Goal: Task Accomplishment & Management: Manage account settings

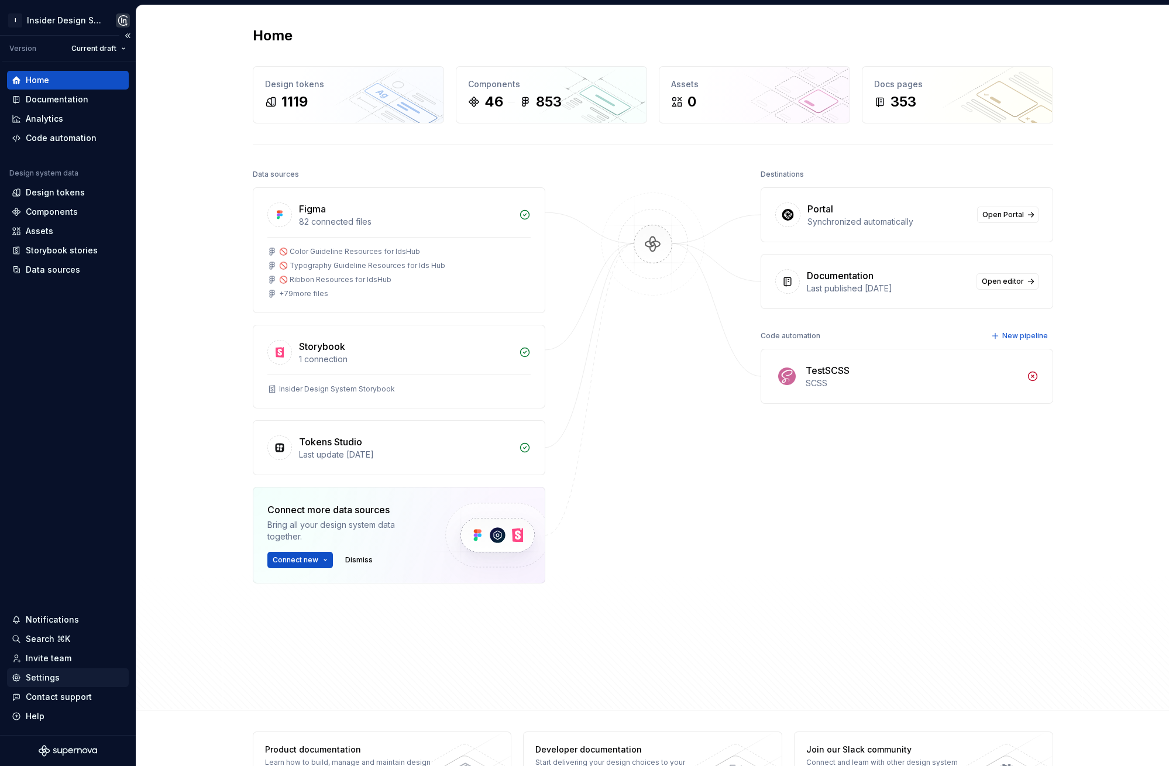
click at [61, 681] on div "Settings" at bounding box center [68, 678] width 112 height 12
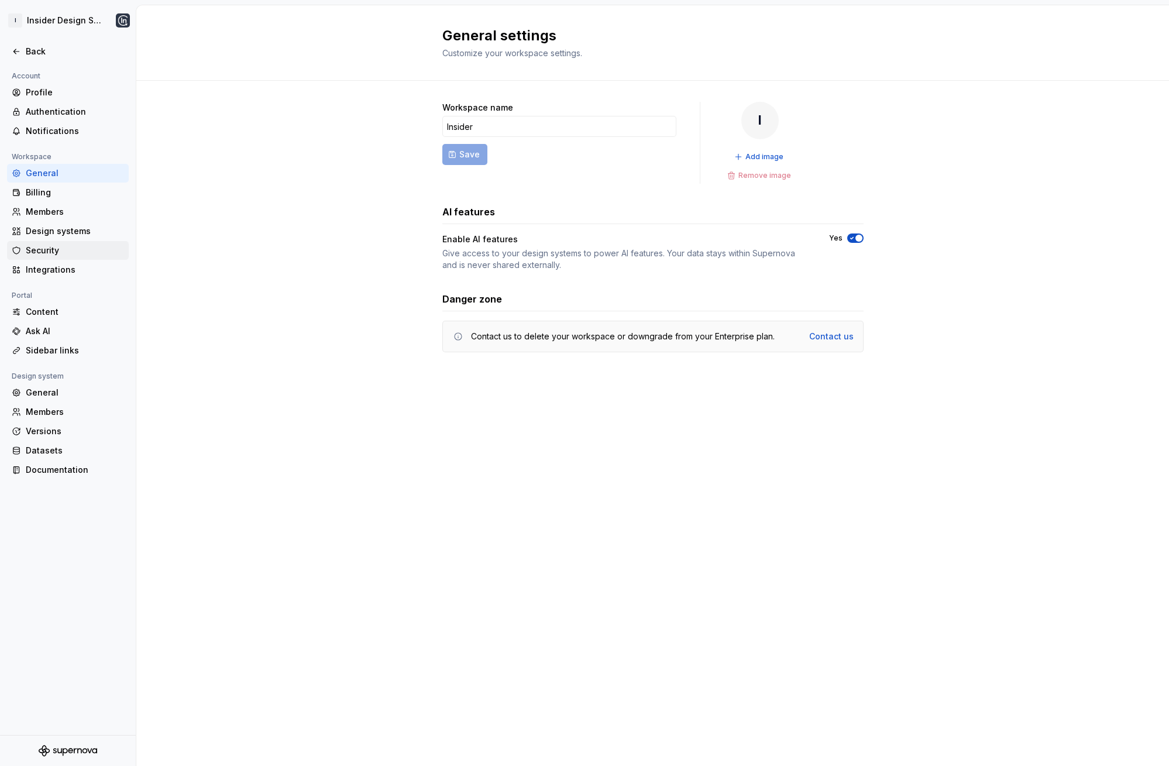
click at [47, 245] on div "Security" at bounding box center [75, 251] width 98 height 12
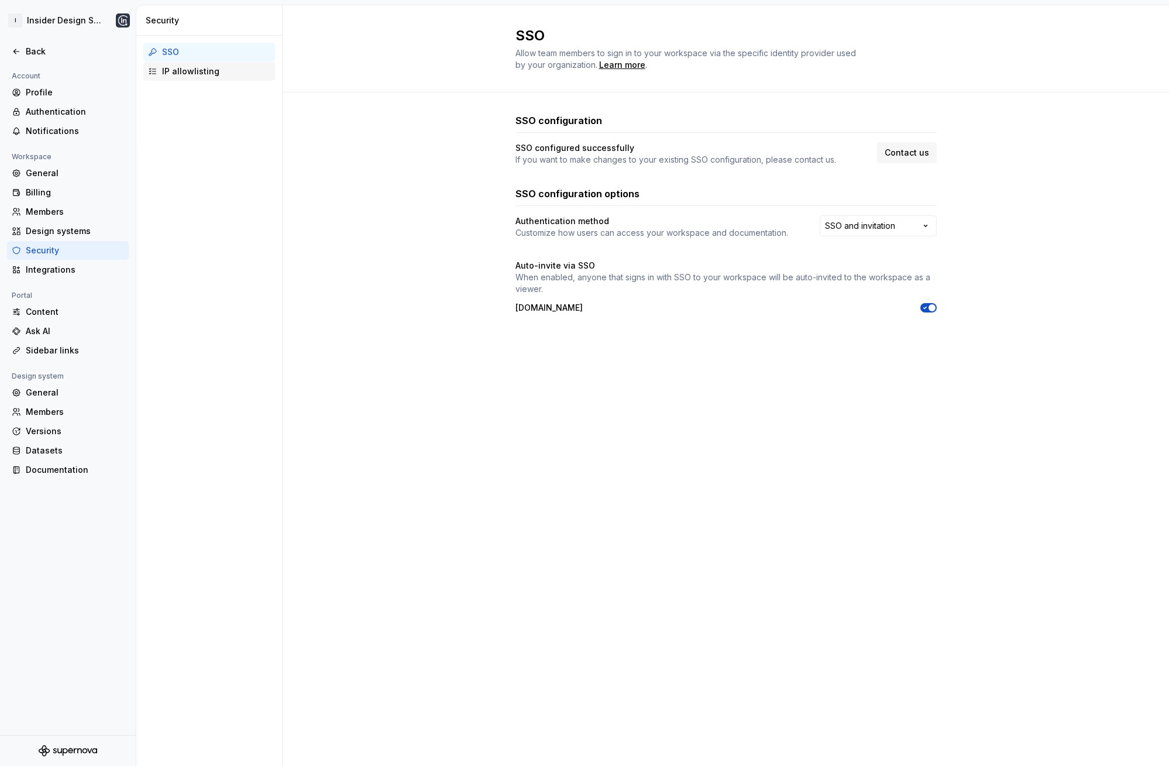
click at [212, 77] on div "IP allowlisting" at bounding box center [209, 71] width 132 height 19
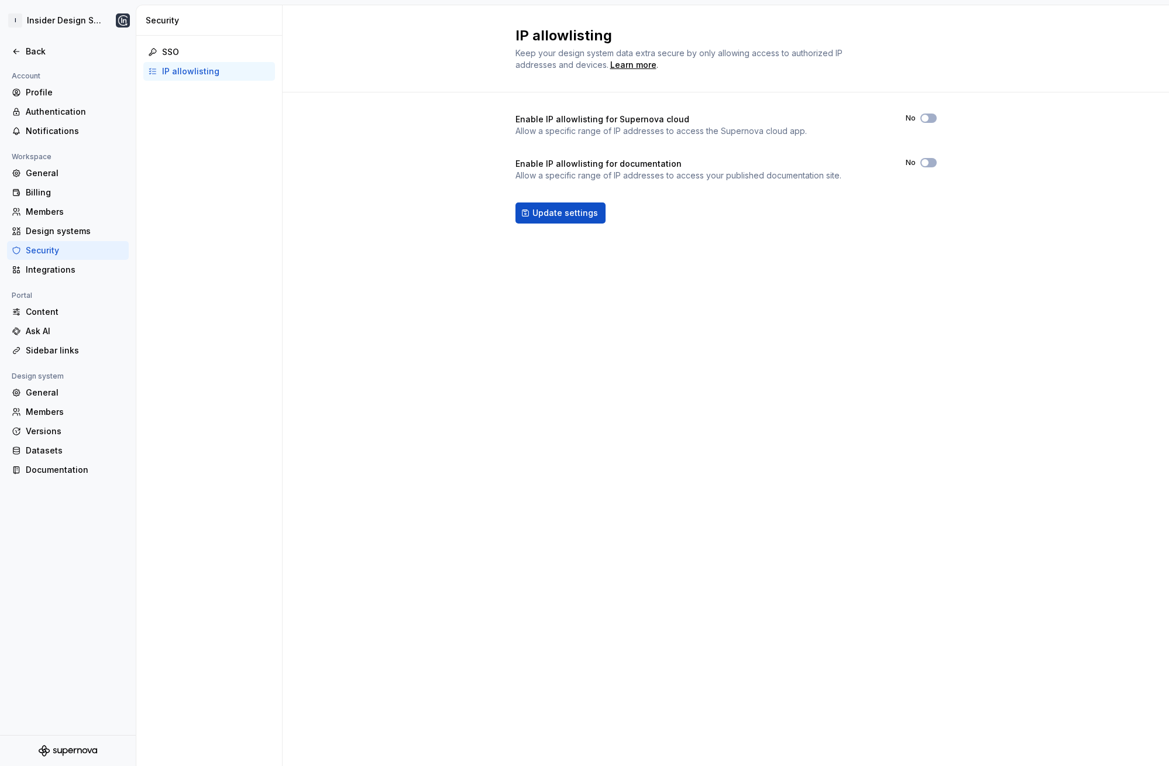
click at [508, 188] on div "Enable IP allowlisting for Supernova cloud Allow a specific range of IP address…" at bounding box center [726, 180] width 887 height 176
drag, startPoint x: 542, startPoint y: 129, endPoint x: 833, endPoint y: 137, distance: 291.0
click at [833, 137] on div "Enable IP allowlisting for Supernova cloud Allow a specific range of IP address…" at bounding box center [726, 169] width 421 height 110
click at [341, 140] on div "Enable IP allowlisting for Supernova cloud Allow a specific range of IP address…" at bounding box center [726, 180] width 887 height 176
drag, startPoint x: 783, startPoint y: 401, endPoint x: 682, endPoint y: 396, distance: 101.4
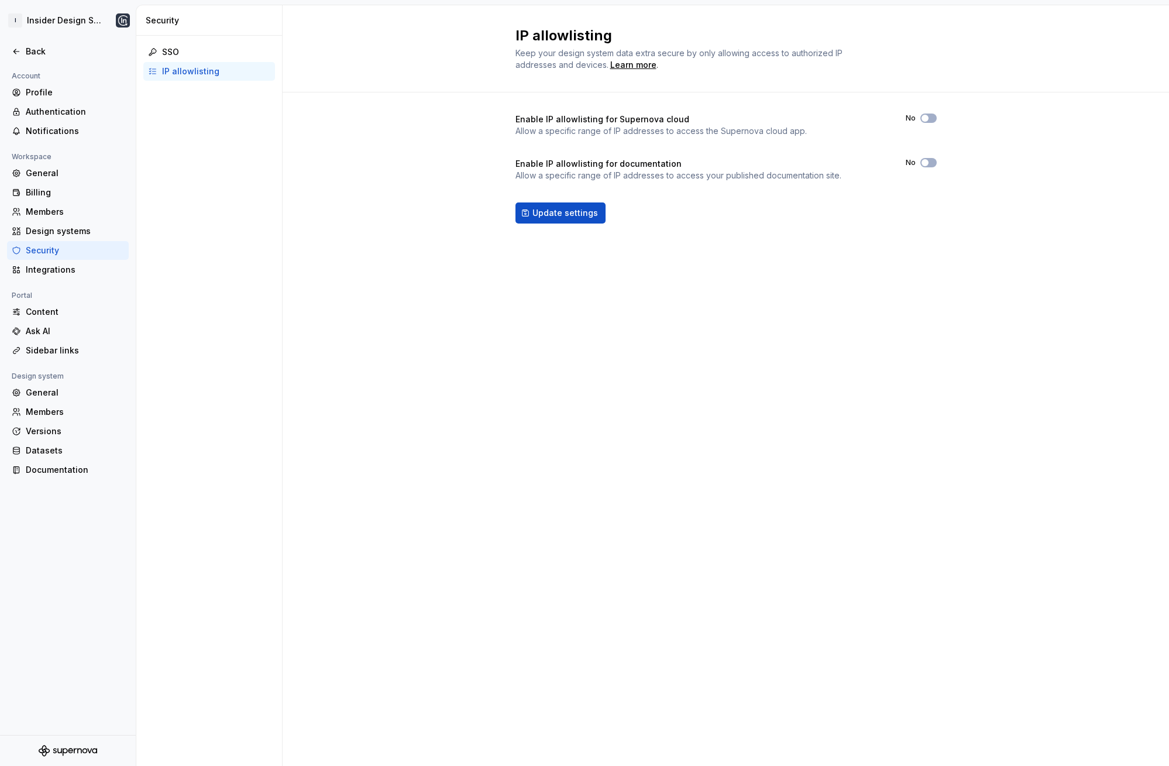
drag, startPoint x: 719, startPoint y: 396, endPoint x: 549, endPoint y: 363, distance: 173.0
drag, startPoint x: 789, startPoint y: 369, endPoint x: 648, endPoint y: 353, distance: 141.9
click at [189, 49] on div "SSO" at bounding box center [216, 52] width 108 height 12
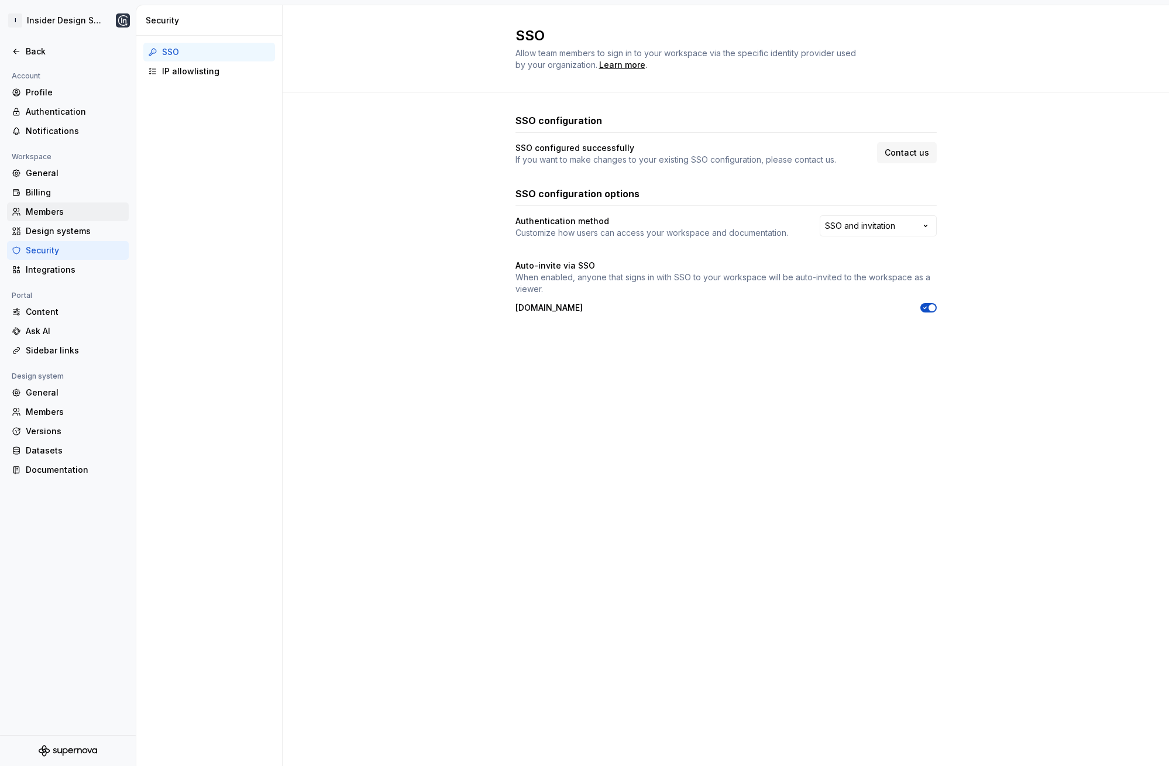
click at [60, 219] on div "Members" at bounding box center [68, 211] width 122 height 19
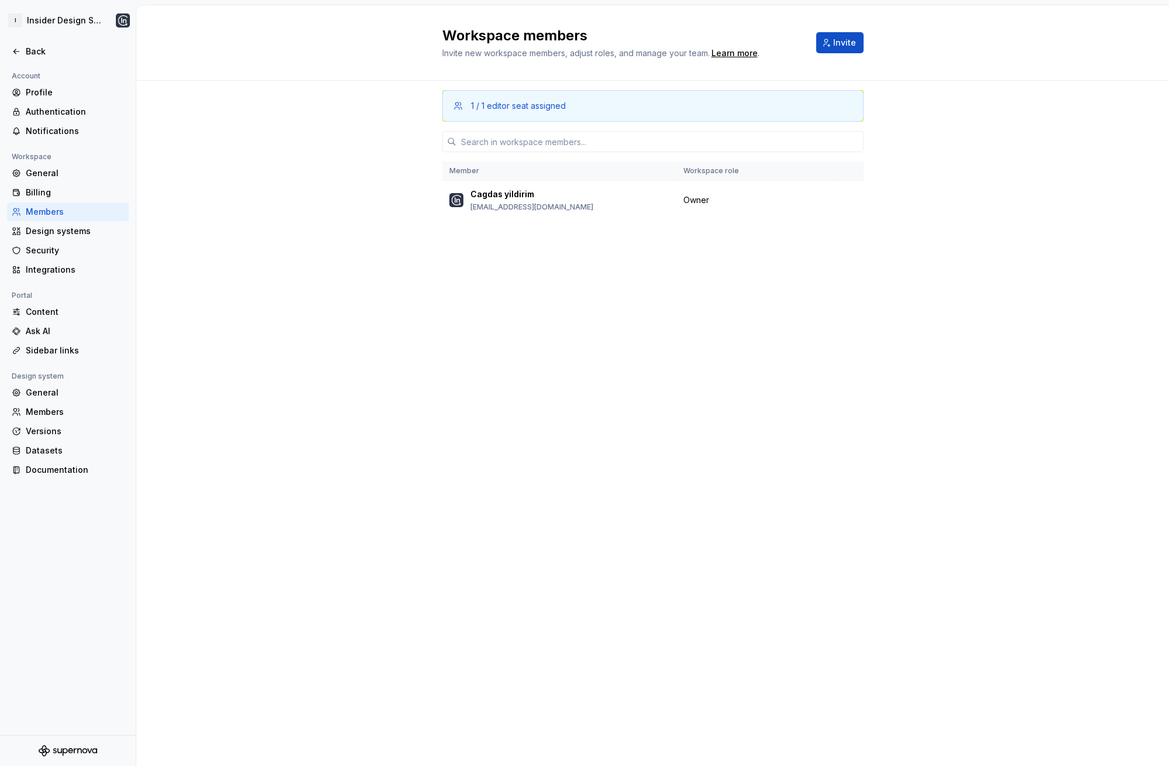
drag, startPoint x: 300, startPoint y: 142, endPoint x: 284, endPoint y: 122, distance: 25.4
click at [59, 411] on div "Members" at bounding box center [75, 412] width 98 height 12
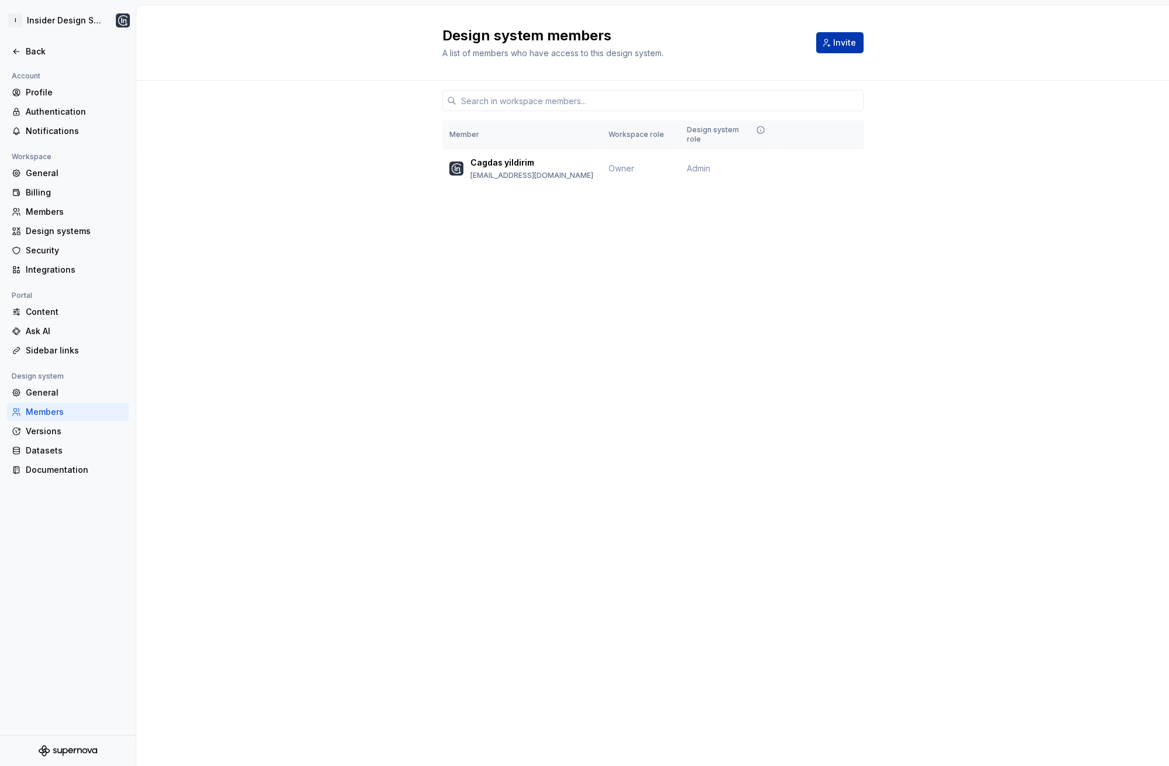
click at [837, 51] on button "Invite" at bounding box center [839, 42] width 47 height 21
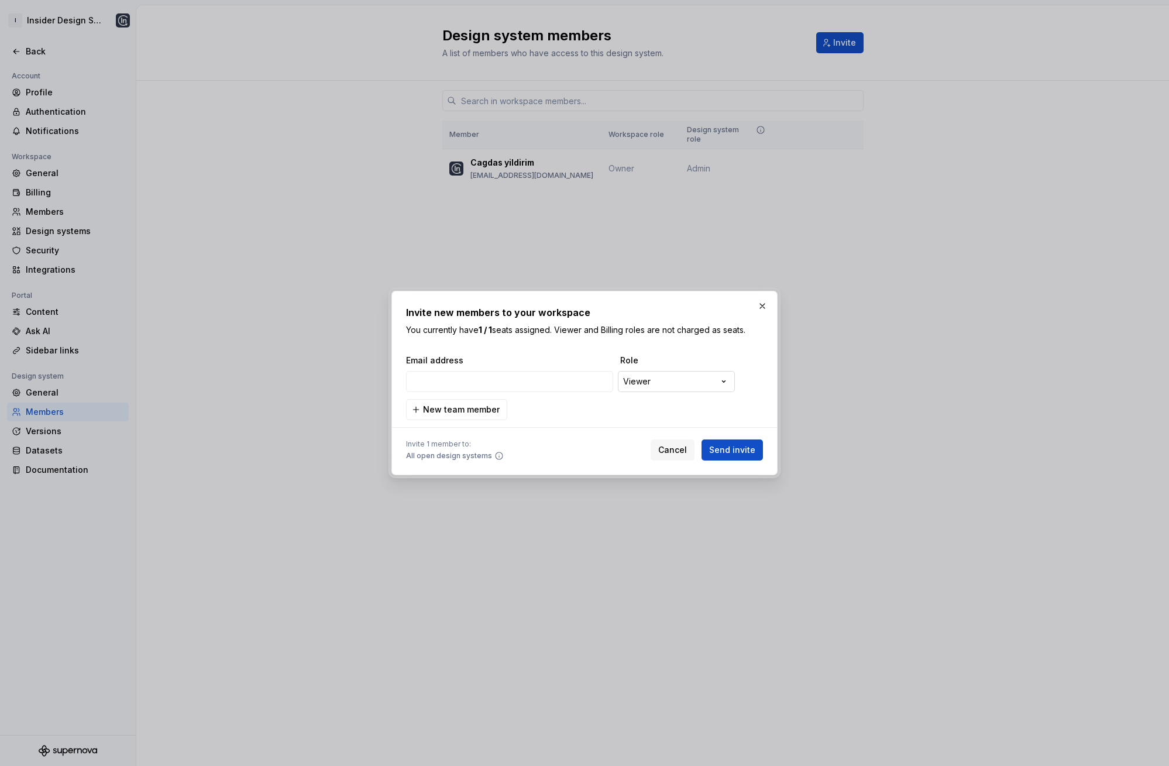
click at [661, 386] on div "**********" at bounding box center [584, 383] width 1169 height 766
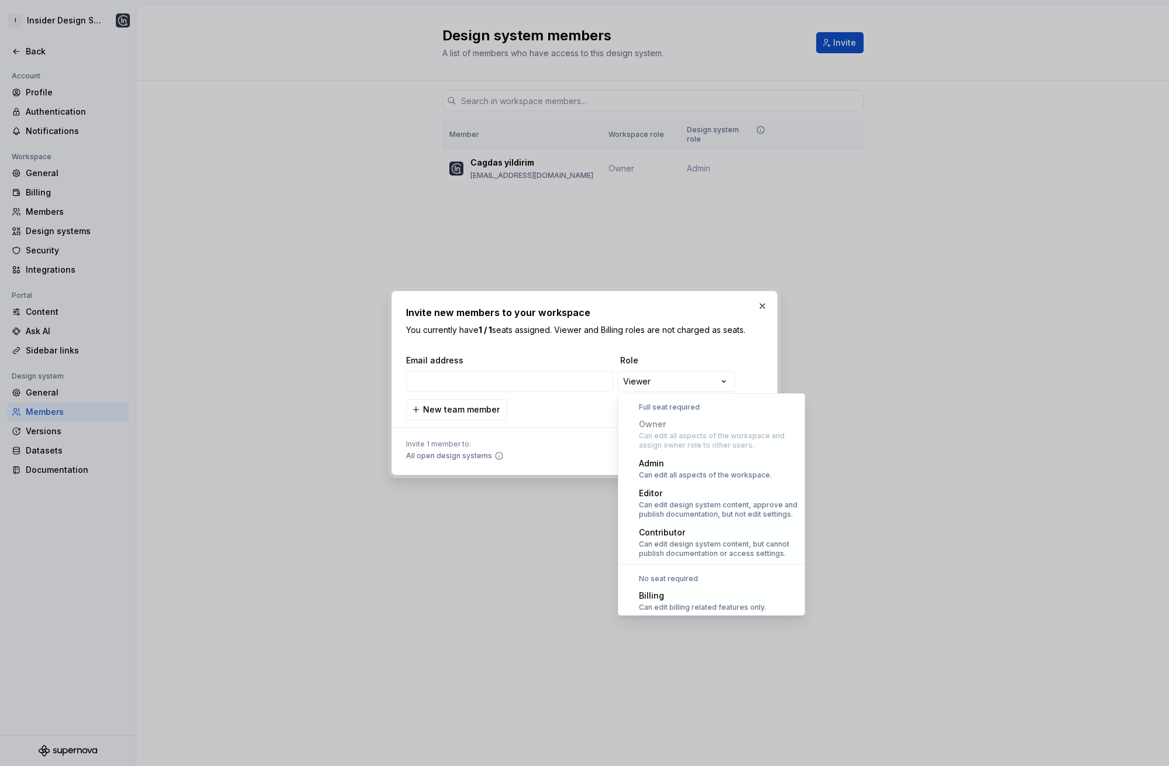
scroll to position [32, 0]
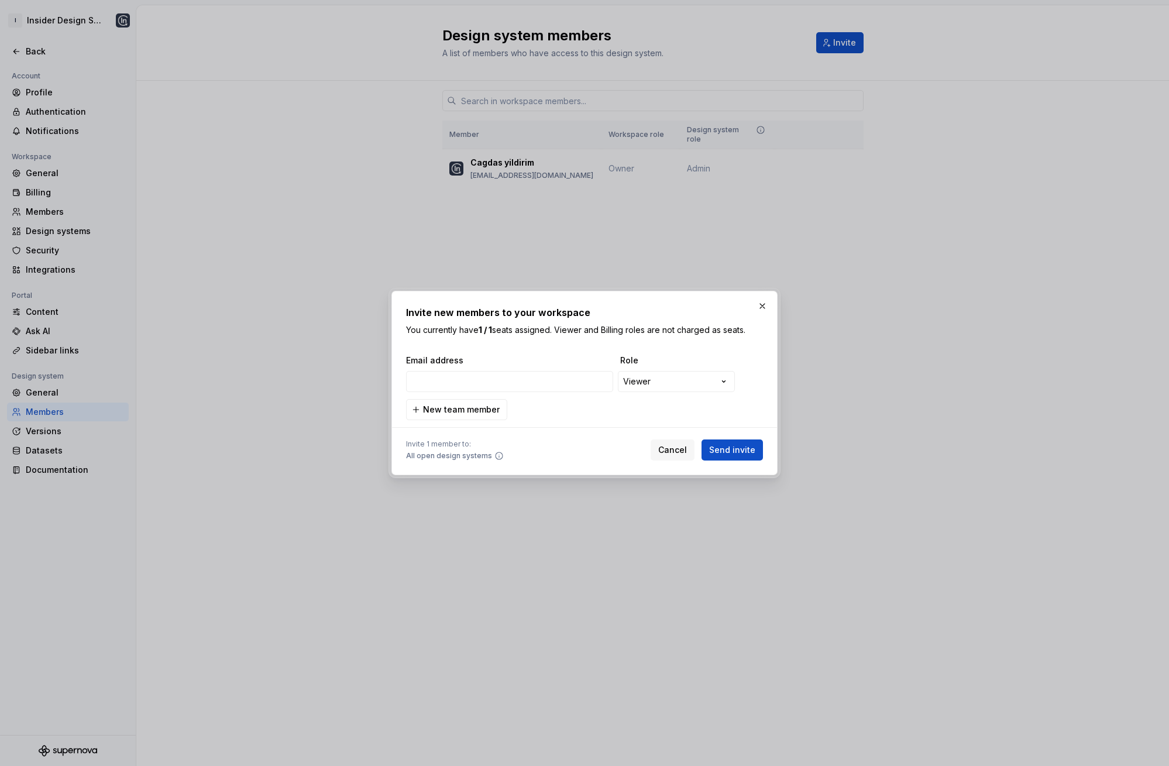
drag, startPoint x: 562, startPoint y: 394, endPoint x: 551, endPoint y: 413, distance: 21.8
click at [562, 394] on div "**********" at bounding box center [584, 383] width 1169 height 766
click at [735, 351] on div "**********" at bounding box center [584, 382] width 357 height 155
click at [548, 374] on input "email" at bounding box center [509, 381] width 207 height 21
type input "design@useinsider.com"
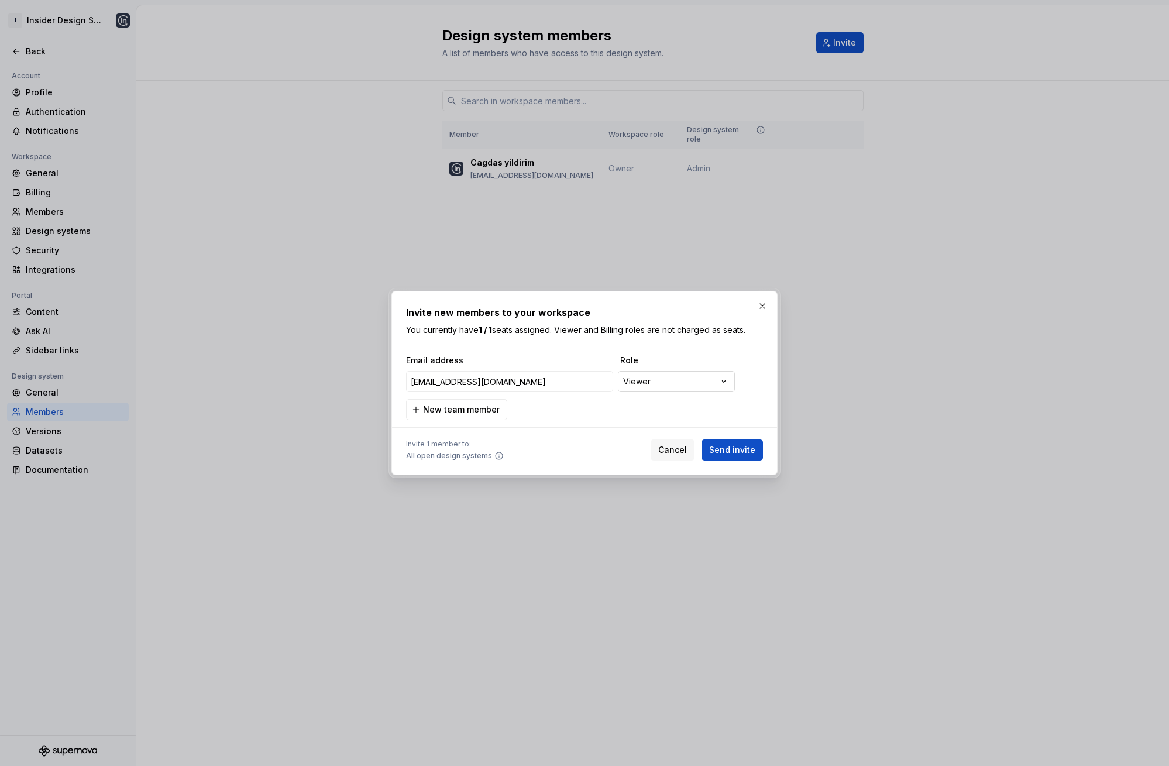
click at [665, 383] on div "**********" at bounding box center [584, 383] width 1169 height 766
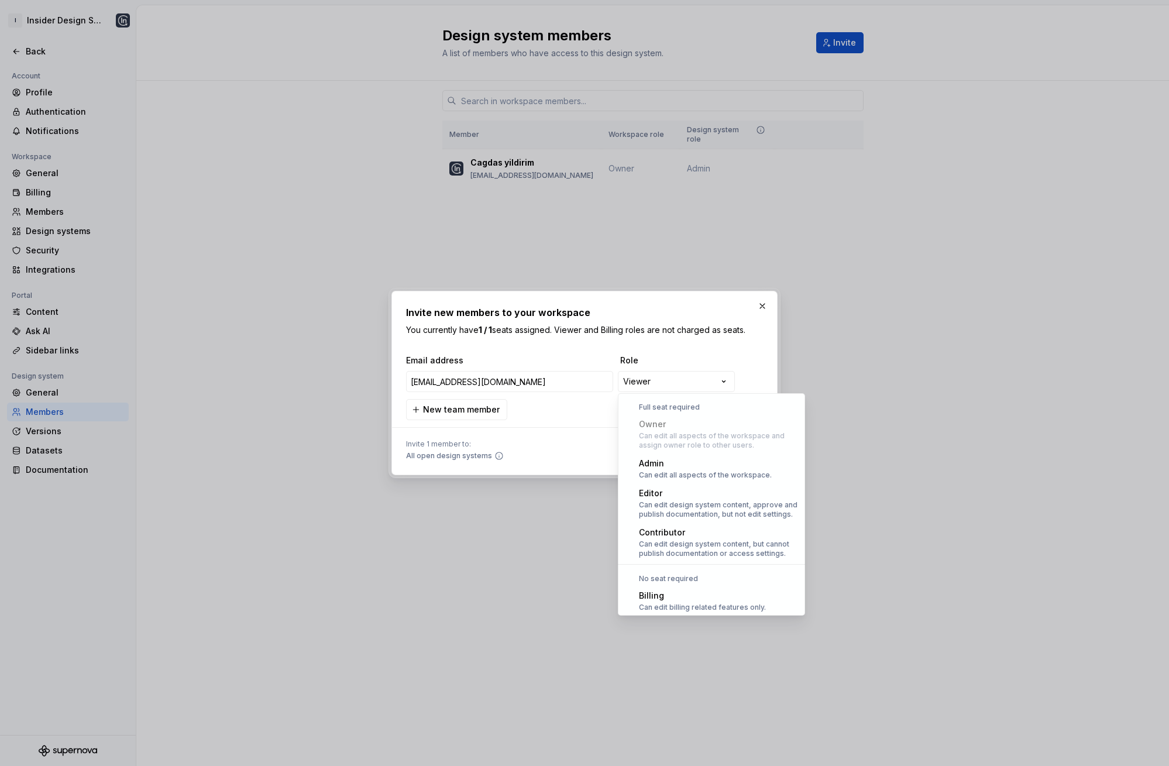
click at [707, 377] on div "**********" at bounding box center [584, 383] width 1169 height 766
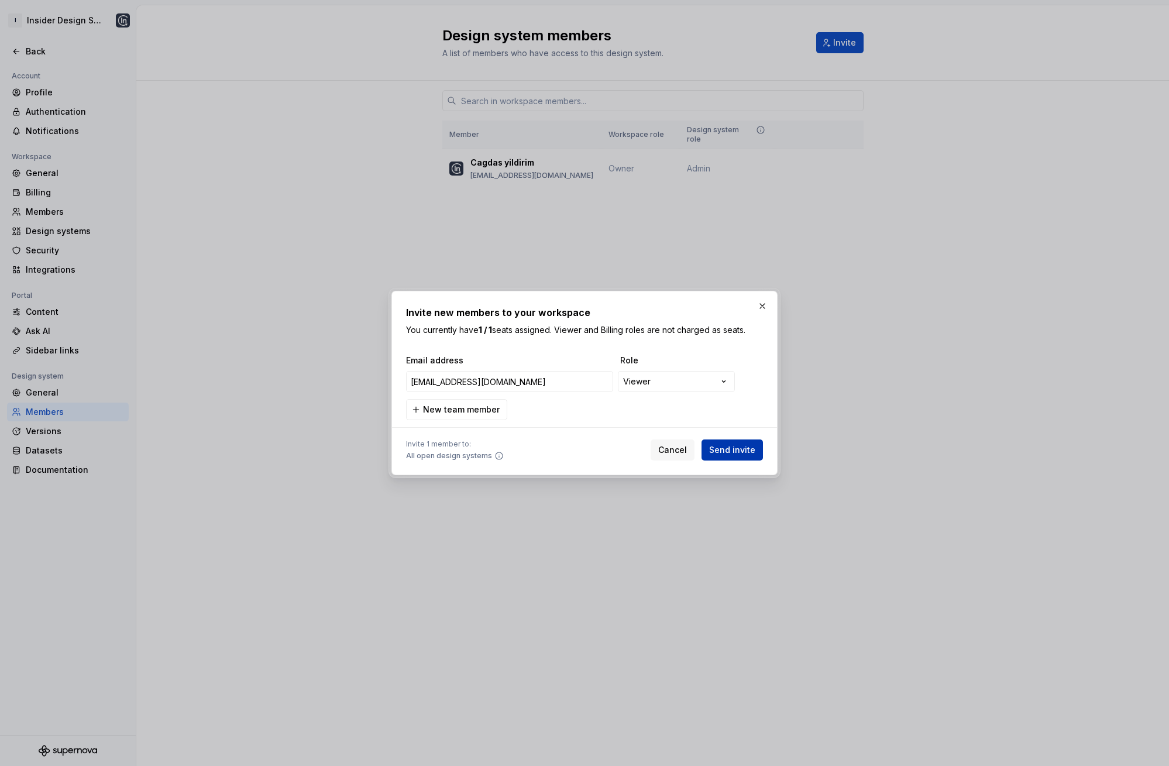
click at [751, 452] on span "Send invite" at bounding box center [732, 450] width 46 height 12
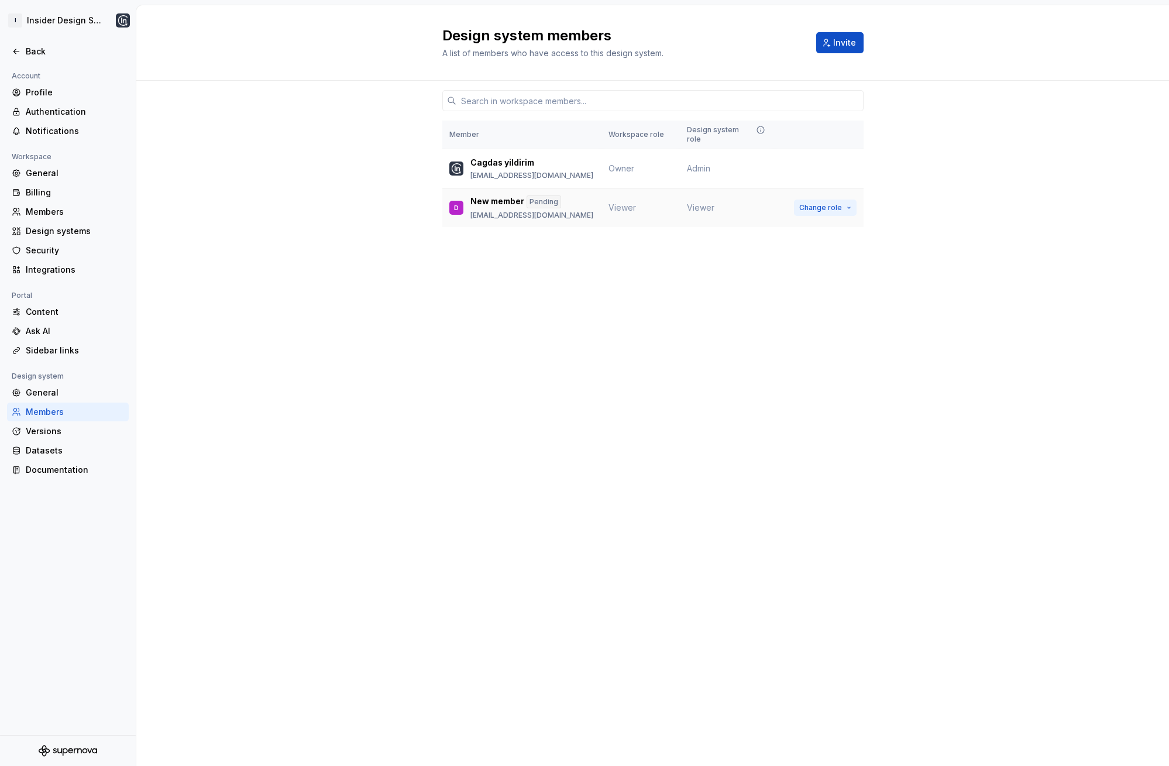
click at [825, 203] on span "Change role" at bounding box center [820, 207] width 43 height 9
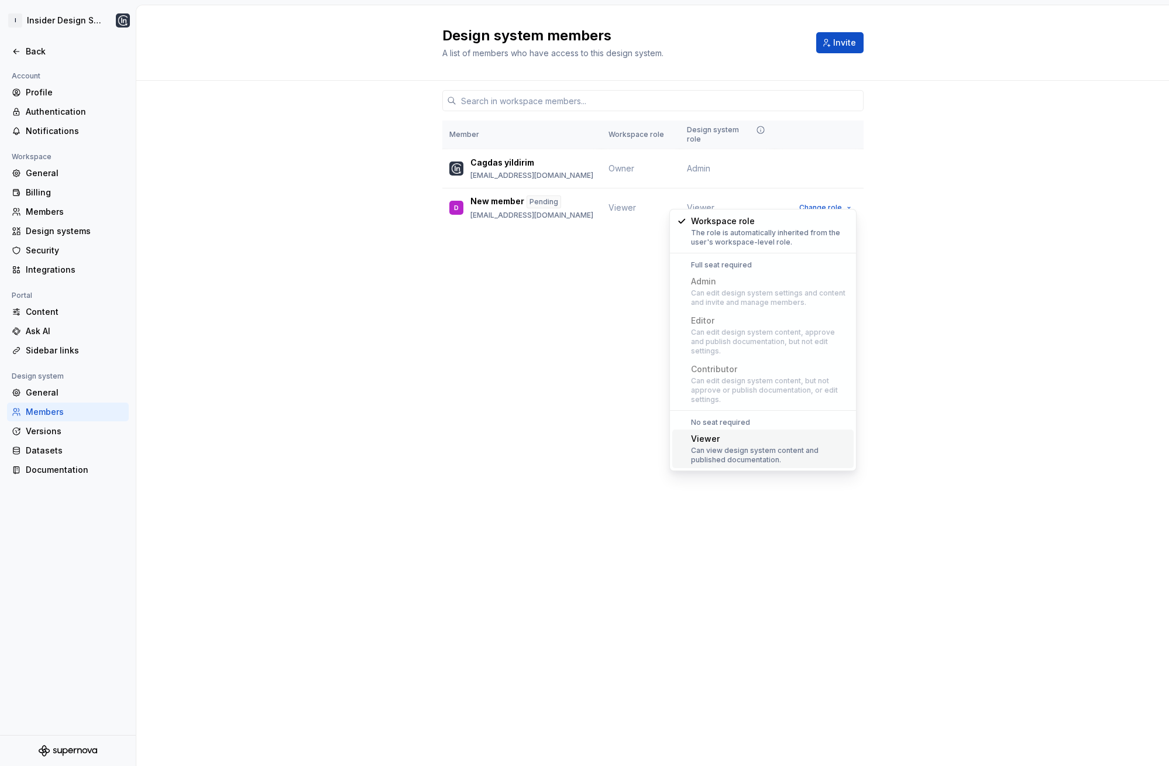
click at [780, 446] on div "Can view design system content and published documentation." at bounding box center [770, 455] width 158 height 19
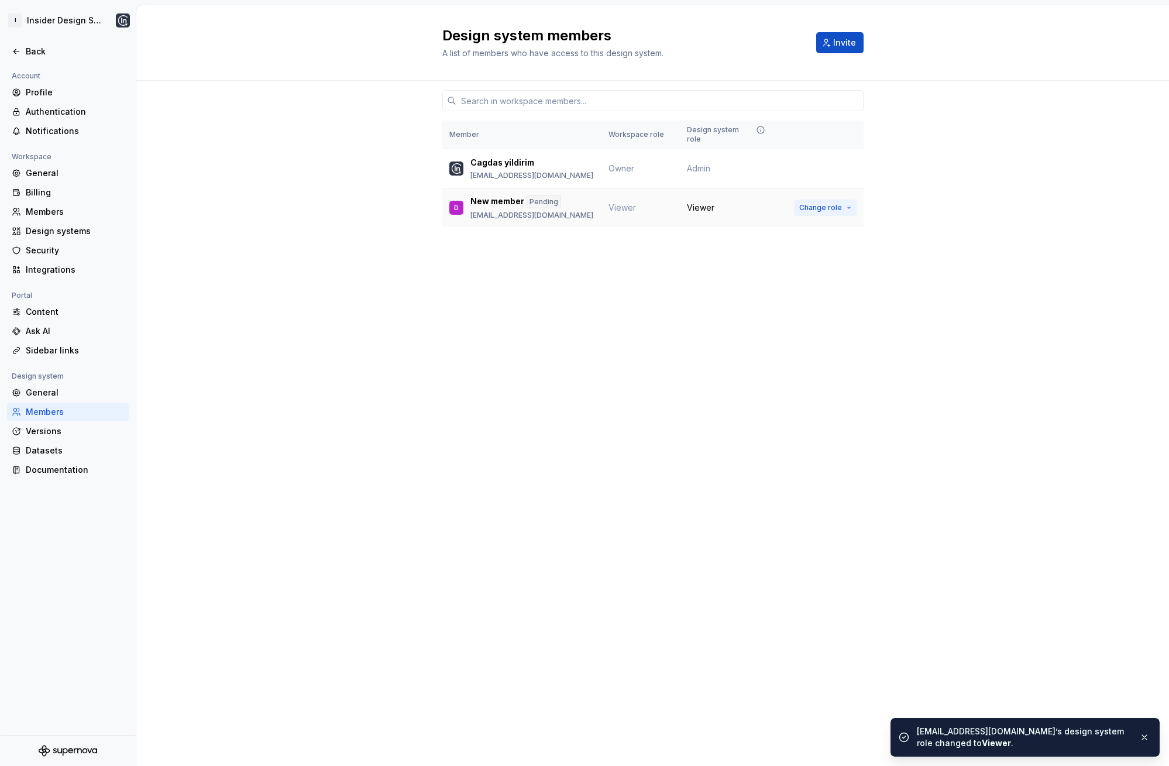
click at [829, 203] on span "Change role" at bounding box center [820, 207] width 43 height 9
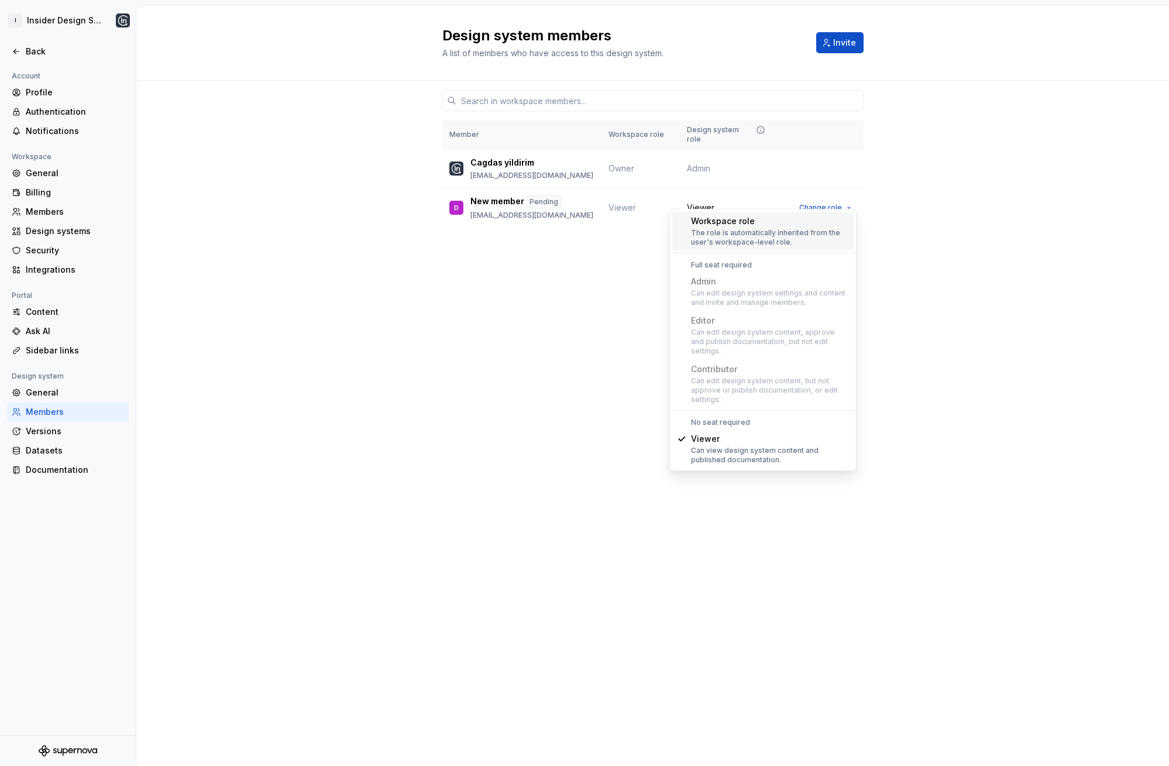
click at [945, 227] on div "Member Workspace role Design system role Cagdas yildirim cagdas.yildirim@useins…" at bounding box center [652, 176] width 1033 height 191
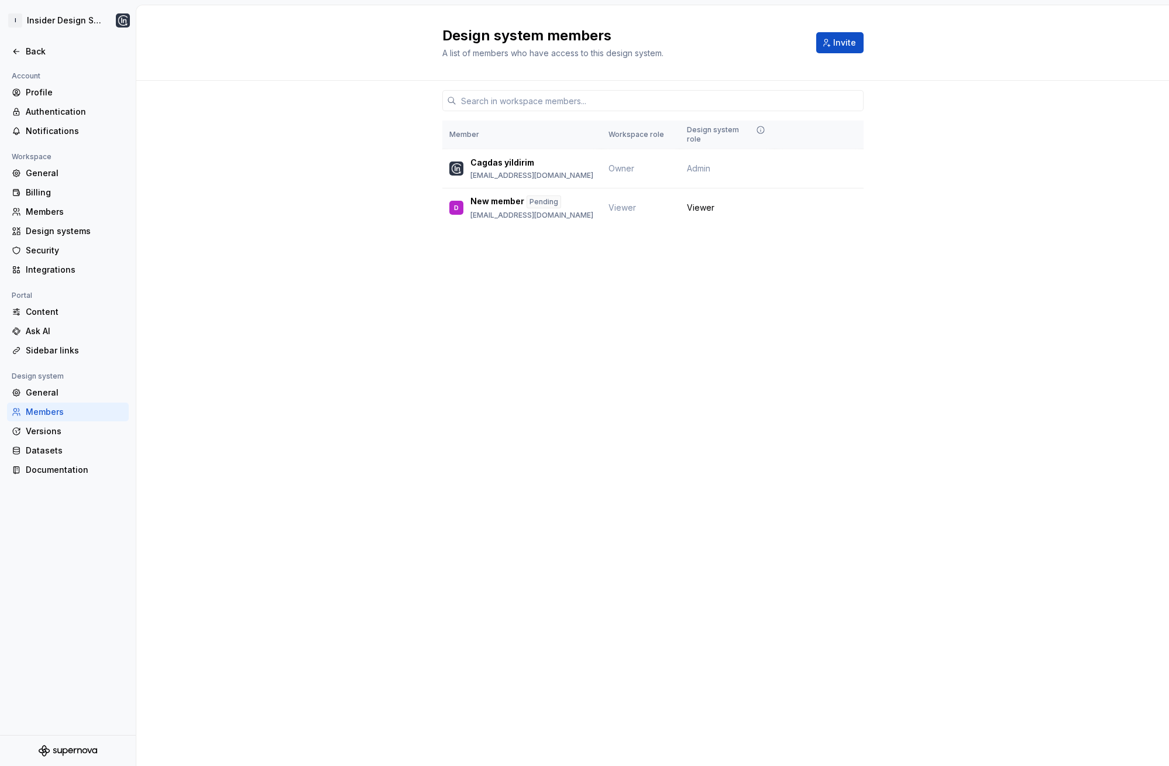
click at [951, 249] on div "Member Workspace role Design system role Cagdas yildirim cagdas.yildirim@useins…" at bounding box center [652, 176] width 1033 height 191
click at [538, 195] on div "Pending" at bounding box center [544, 201] width 35 height 13
drag, startPoint x: 511, startPoint y: 201, endPoint x: 523, endPoint y: 225, distance: 26.4
click at [511, 211] on p "design@useinsider.com" at bounding box center [532, 215] width 123 height 9
click at [329, 298] on div "Design system members A list of members who have access to this design system. …" at bounding box center [652, 385] width 1033 height 761
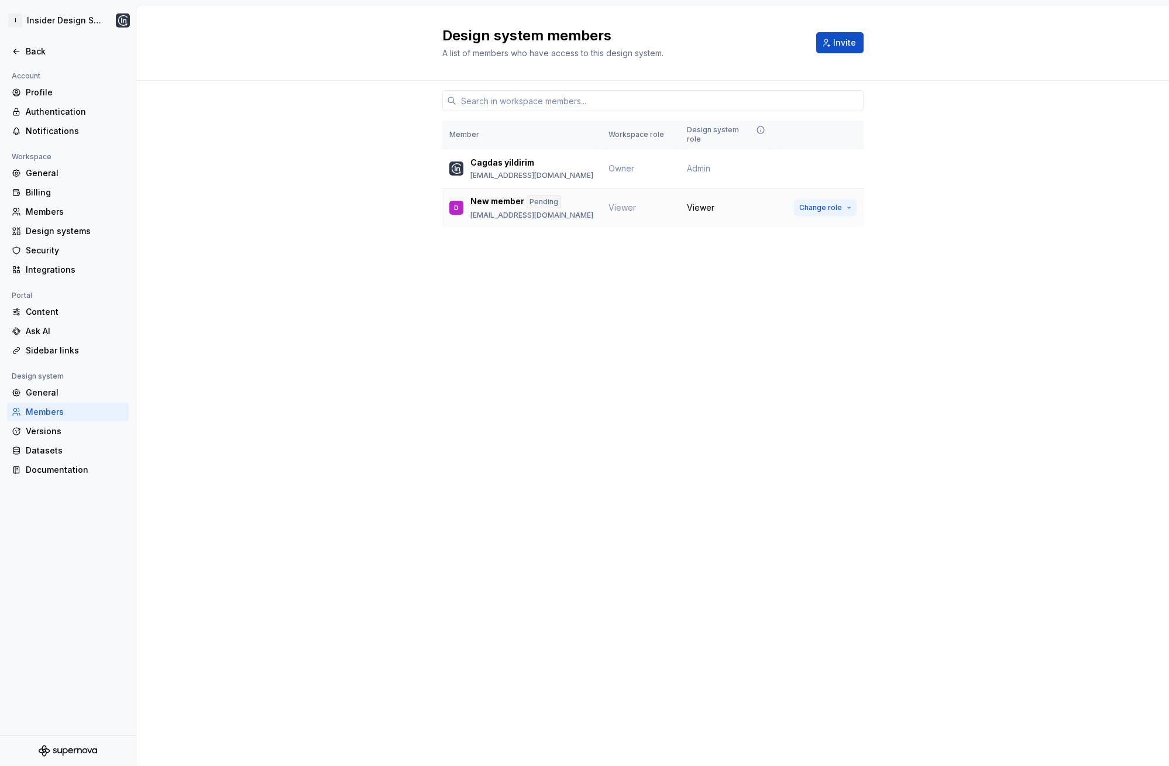
click at [818, 203] on span "Change role" at bounding box center [820, 207] width 43 height 9
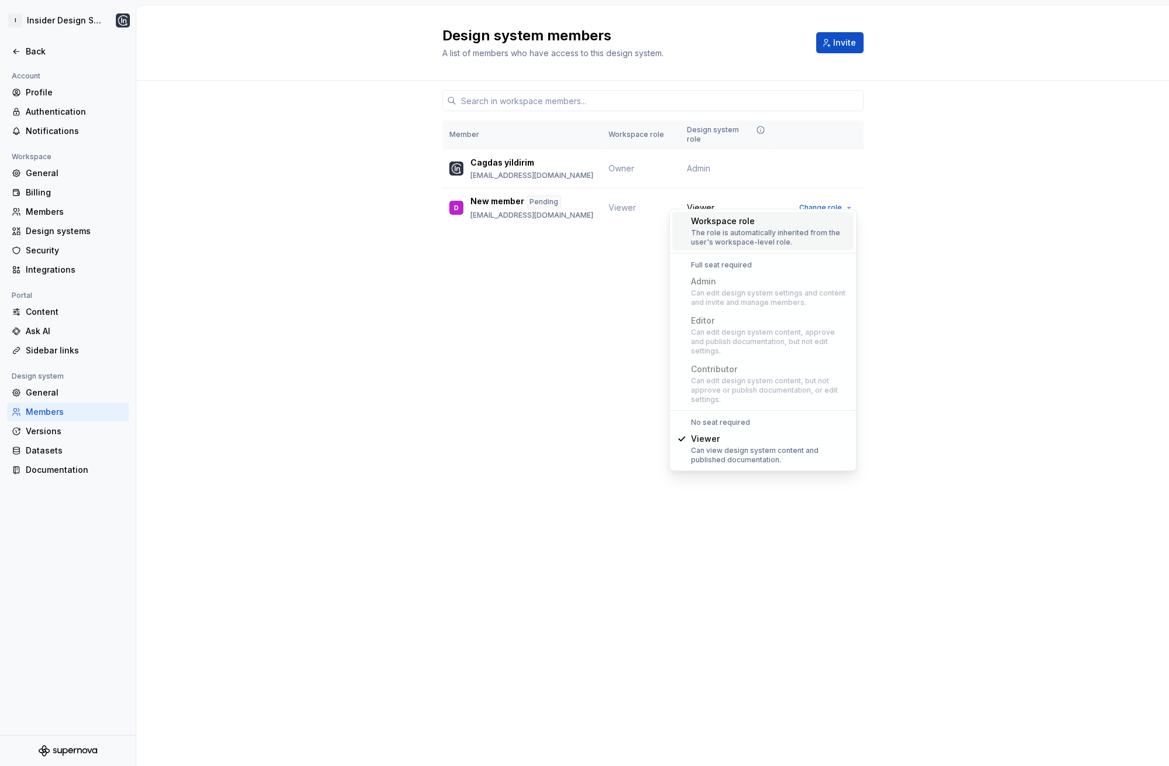
click at [998, 184] on div "Member Workspace role Design system role Cagdas yildirim cagdas.yildirim@useins…" at bounding box center [652, 176] width 1033 height 191
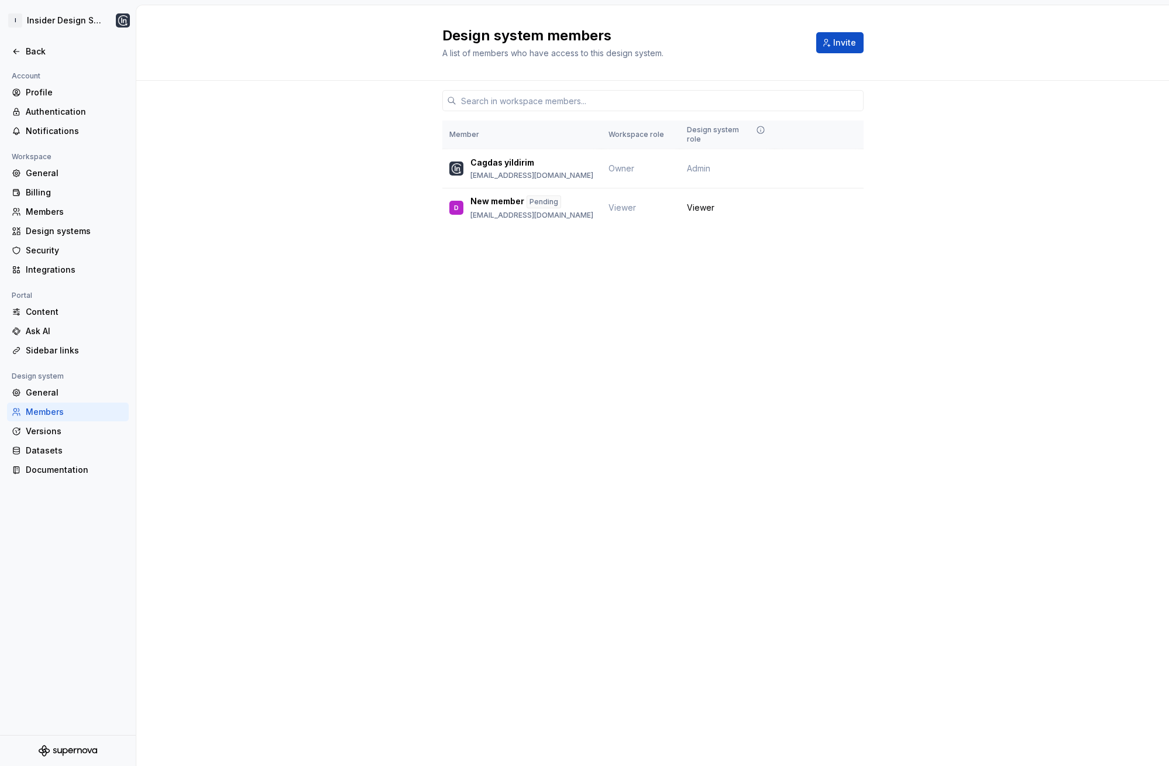
drag, startPoint x: 703, startPoint y: 350, endPoint x: 593, endPoint y: 338, distance: 110.6
drag, startPoint x: 265, startPoint y: 260, endPoint x: 135, endPoint y: 431, distance: 214.2
click at [265, 260] on div "Member Workspace role Design system role Cagdas yildirim cagdas.yildirim@useins…" at bounding box center [652, 176] width 1033 height 191
click at [48, 248] on div "Security" at bounding box center [75, 251] width 98 height 12
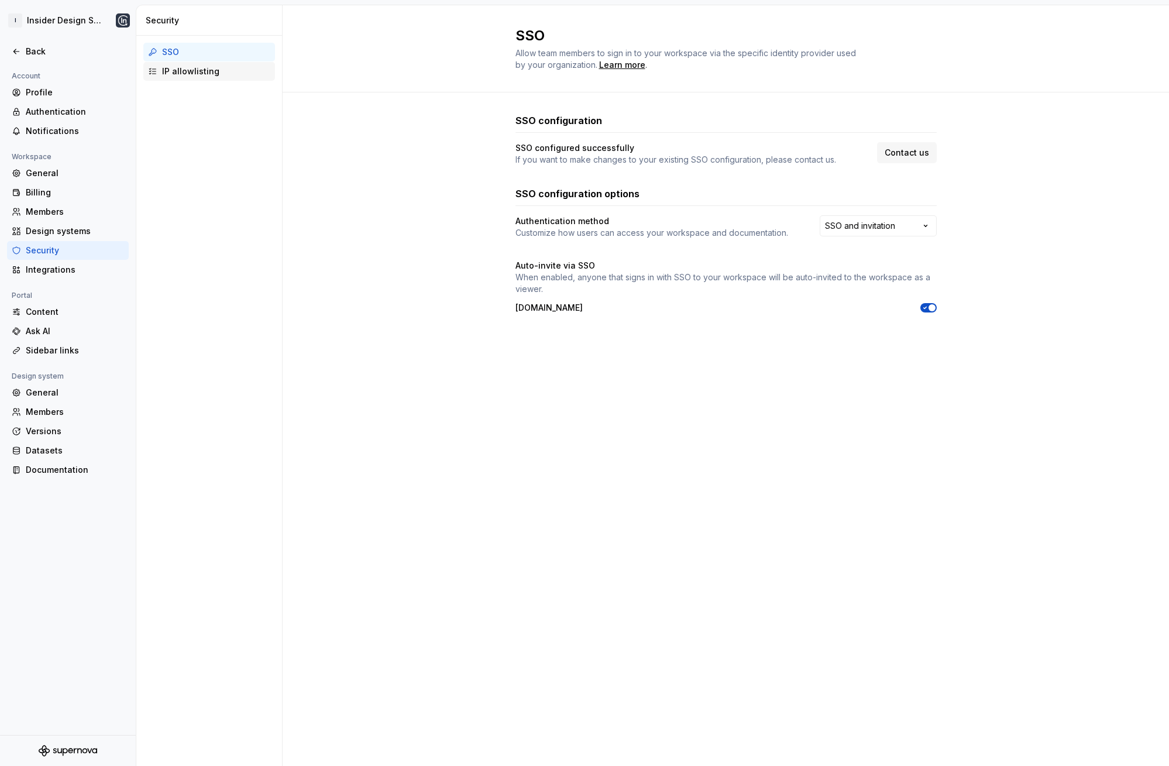
click at [222, 75] on div "IP allowlisting" at bounding box center [216, 72] width 108 height 12
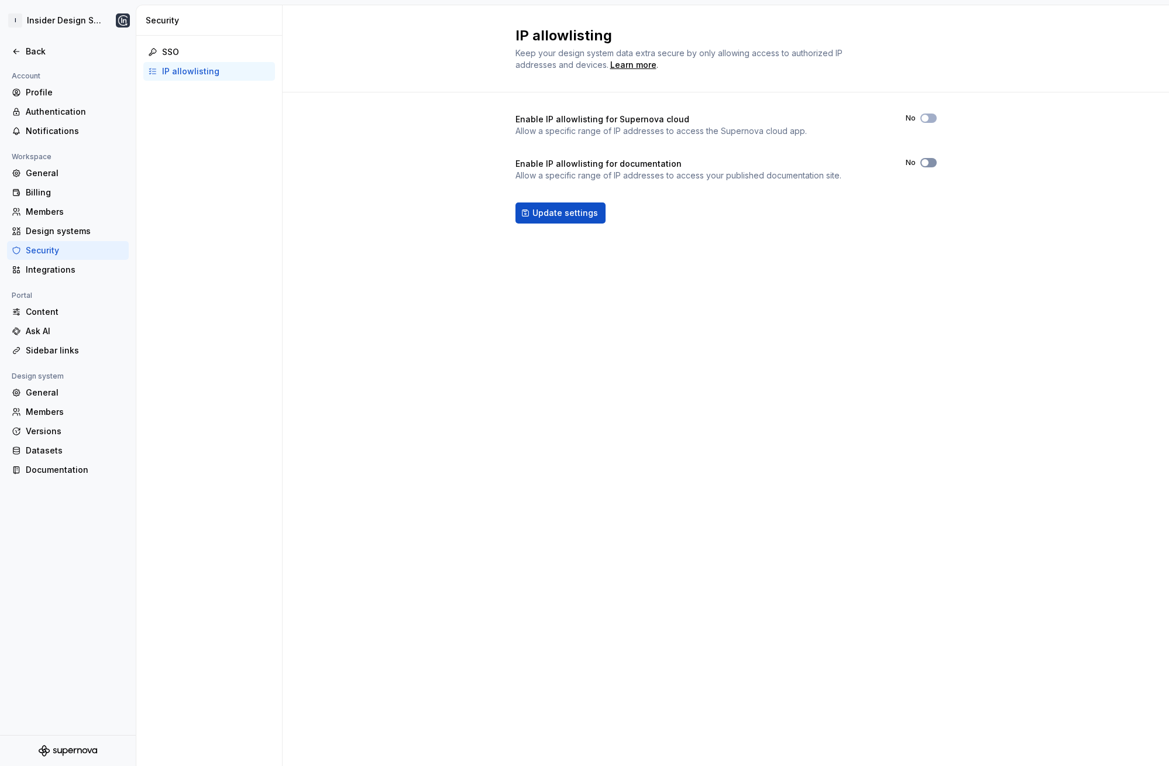
click at [931, 163] on button "No" at bounding box center [929, 162] width 16 height 9
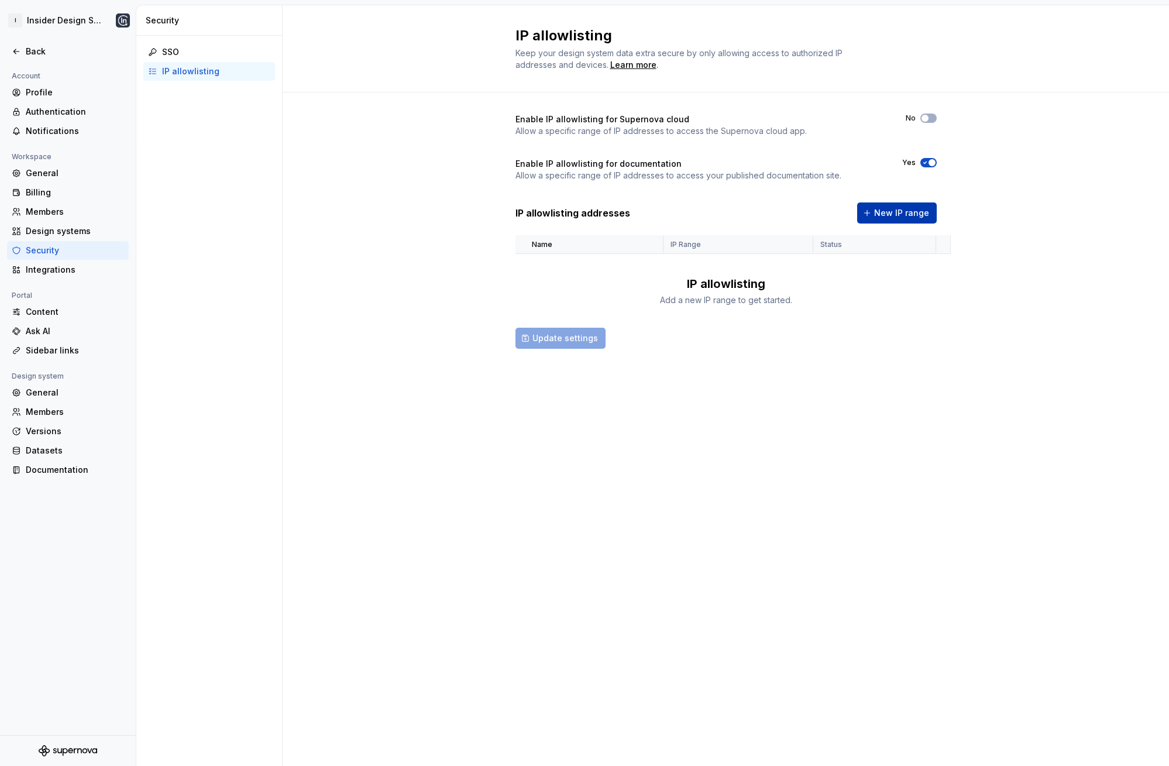
click at [885, 210] on span "New IP range" at bounding box center [901, 213] width 55 height 12
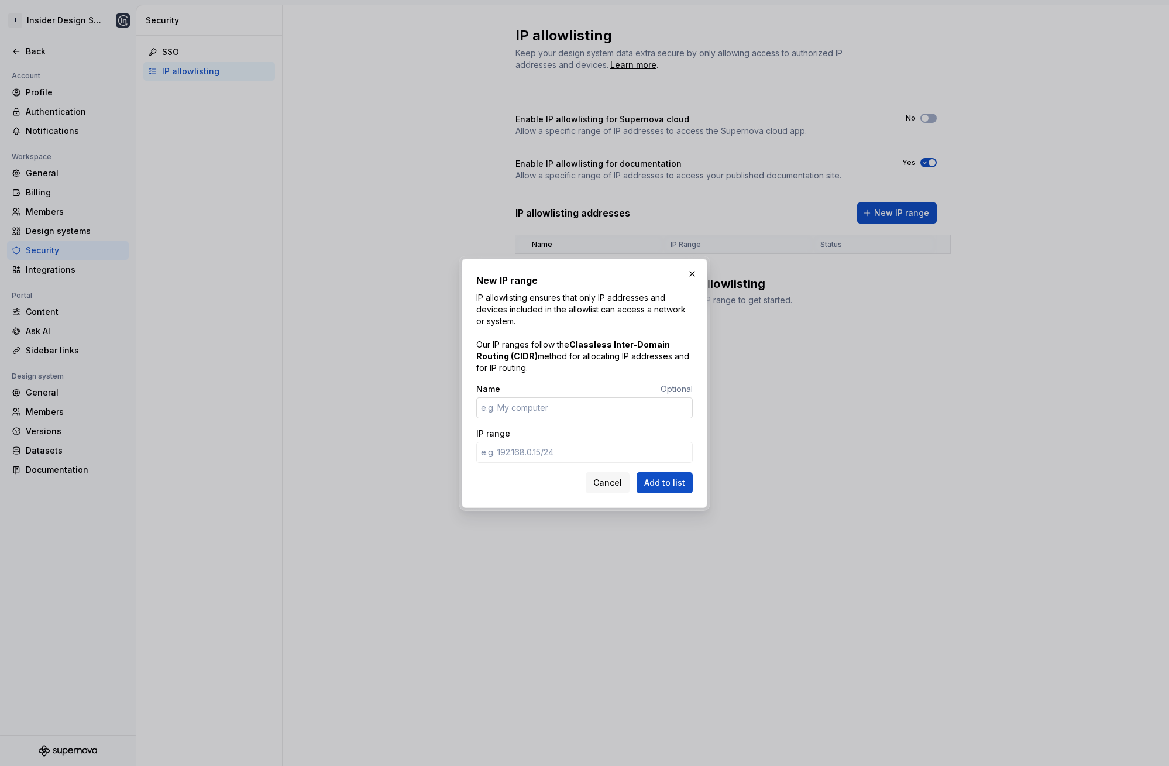
type input "8.29.228.225 8.29.231.81 104.30.132.1"
click at [565, 401] on input "Name" at bounding box center [584, 407] width 217 height 21
type input "Zerotrust"
click at [527, 440] on div "IP range" at bounding box center [584, 445] width 217 height 35
click at [530, 450] on input "IP range" at bounding box center [584, 452] width 217 height 21
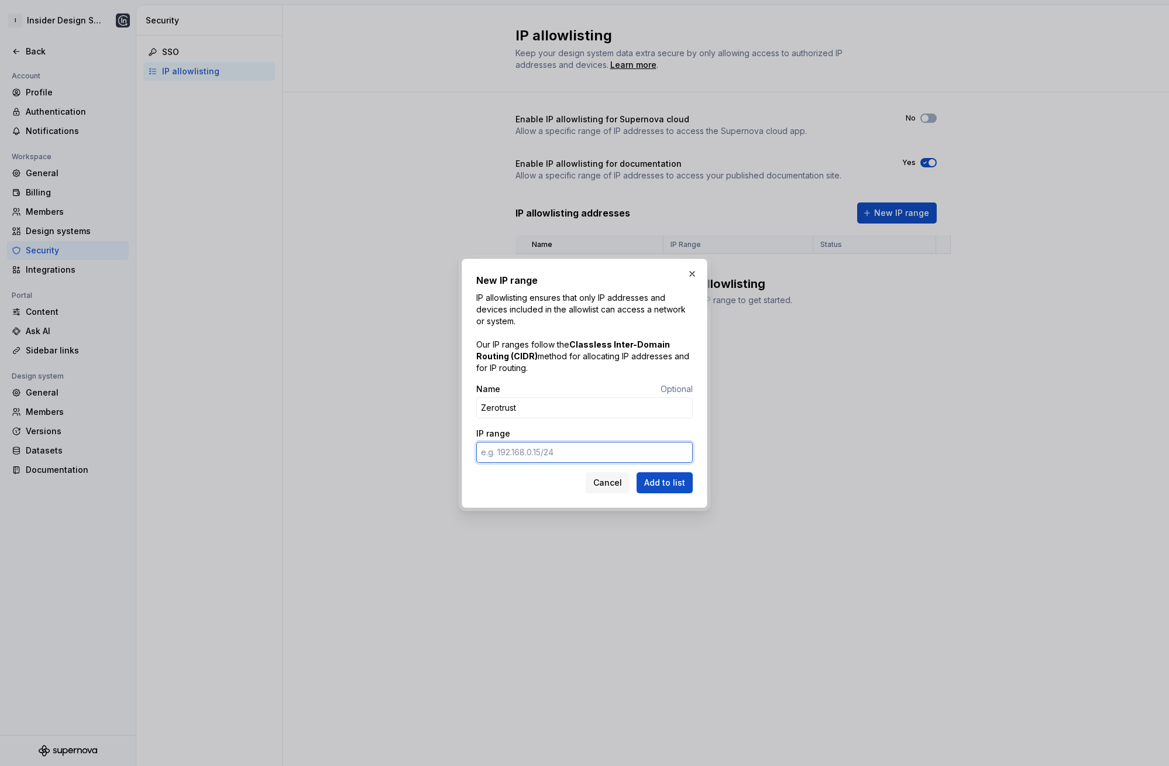
paste input "8.29.228.225 8.29.231.81 104.30.132.1"
type input "8.29.228.225 8.29.231.81 104.30.132.1"
paste input "8.29.228.225 8.29.231.81 104.30.132.1"
type input "8.29.228.225 8.29.231.81 104.30.132.1"
paste input "8.29.228.225 8.29.231.81 104.30.132.1"
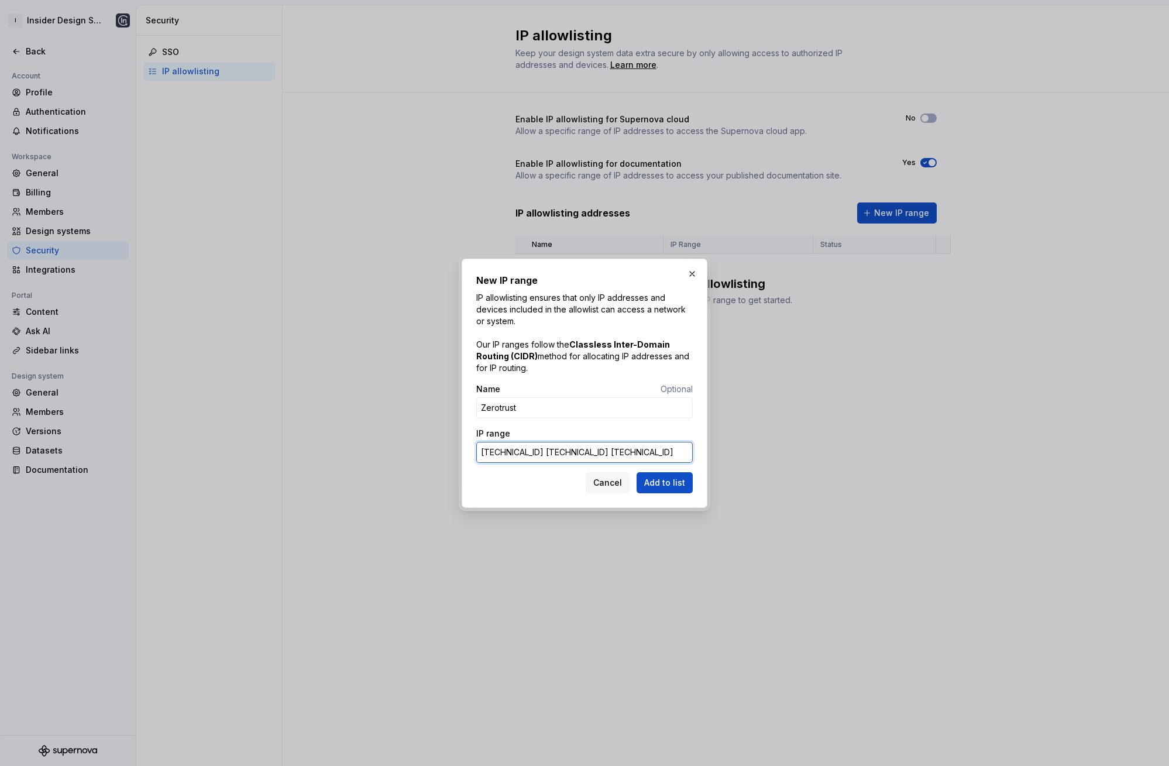
drag, startPoint x: 533, startPoint y: 453, endPoint x: 581, endPoint y: 452, distance: 47.4
click at [581, 452] on input "8.29.228.225 8.29.231.81 104.30.132.1" at bounding box center [584, 452] width 217 height 21
click at [538, 454] on input "8.29.228.225 8.29.231.81 104.30.132.1" at bounding box center [584, 452] width 217 height 21
drag, startPoint x: 531, startPoint y: 452, endPoint x: 696, endPoint y: 462, distance: 164.7
click at [696, 462] on div "New IP range IP allowlisting ensures that only IP addresses and devices include…" at bounding box center [585, 383] width 246 height 249
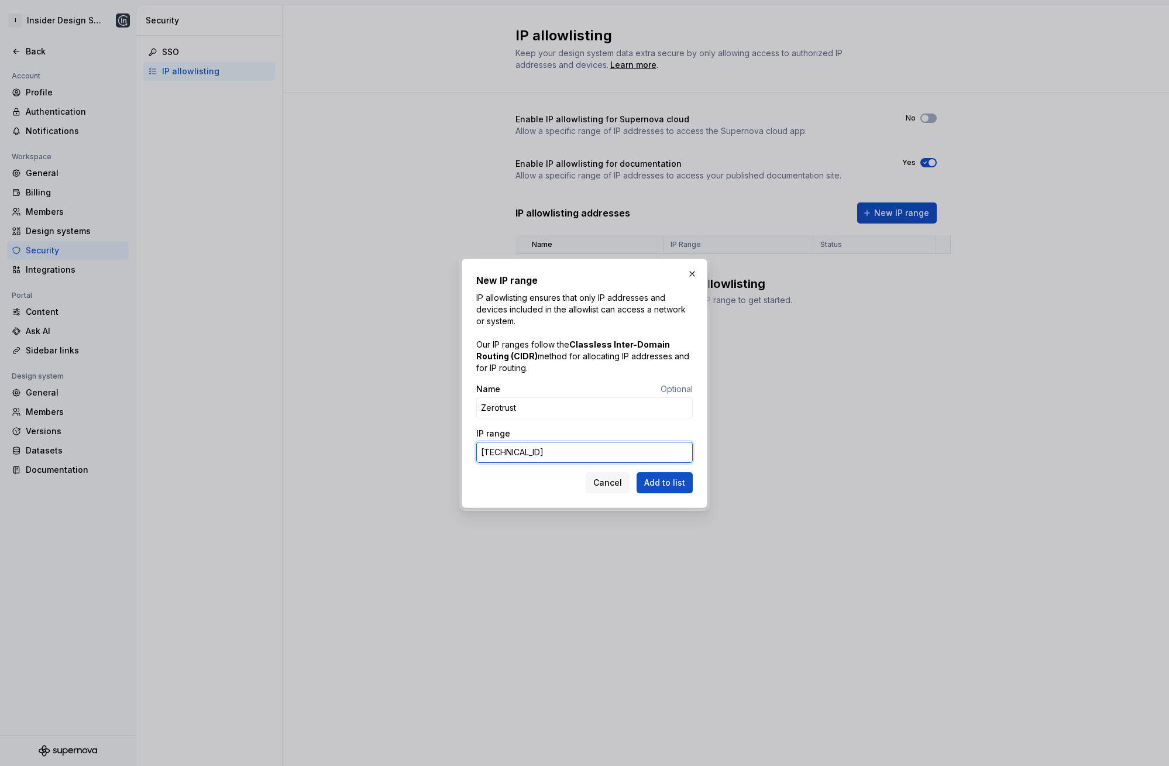
type input "8.29.228.225"
click at [550, 409] on input "Zerotrust" at bounding box center [584, 407] width 217 height 21
type input "Zerotrust 1"
click at [682, 482] on span "Add to list" at bounding box center [664, 483] width 41 height 12
click at [555, 409] on input "Name" at bounding box center [584, 407] width 217 height 21
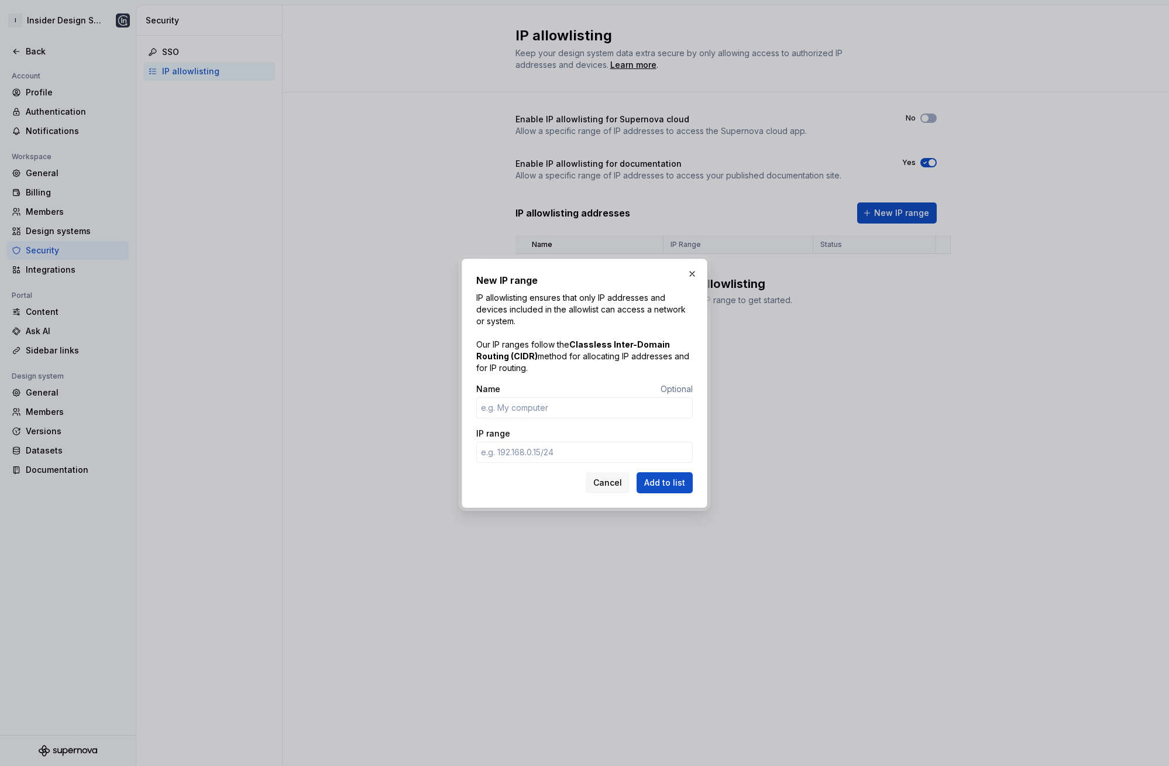
drag, startPoint x: 568, startPoint y: 389, endPoint x: 569, endPoint y: 421, distance: 32.2
click at [568, 389] on div "Name Optional" at bounding box center [584, 389] width 217 height 12
drag, startPoint x: 558, startPoint y: 456, endPoint x: 566, endPoint y: 459, distance: 8.9
click at [557, 456] on input "IP range" at bounding box center [584, 452] width 217 height 21
paste input "8.29.228.225"
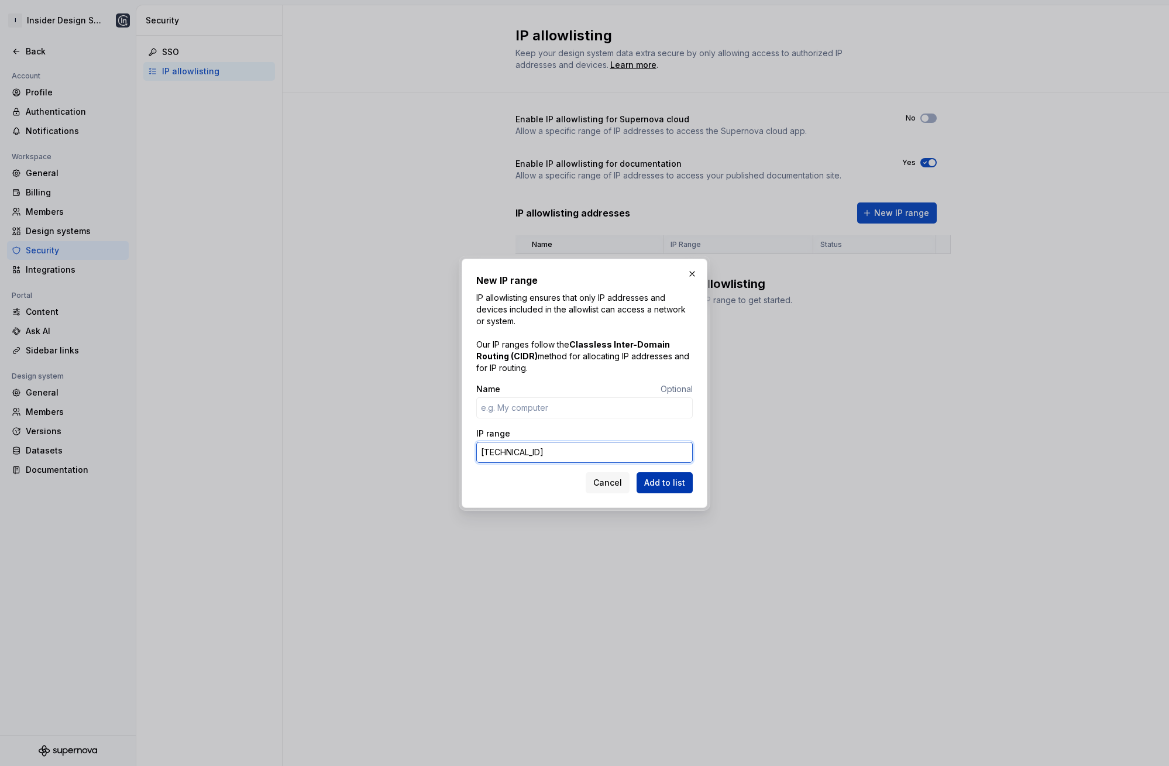
type input "8.29.228.225"
click at [674, 486] on span "Add to list" at bounding box center [664, 483] width 41 height 12
click at [690, 270] on button "button" at bounding box center [692, 274] width 16 height 16
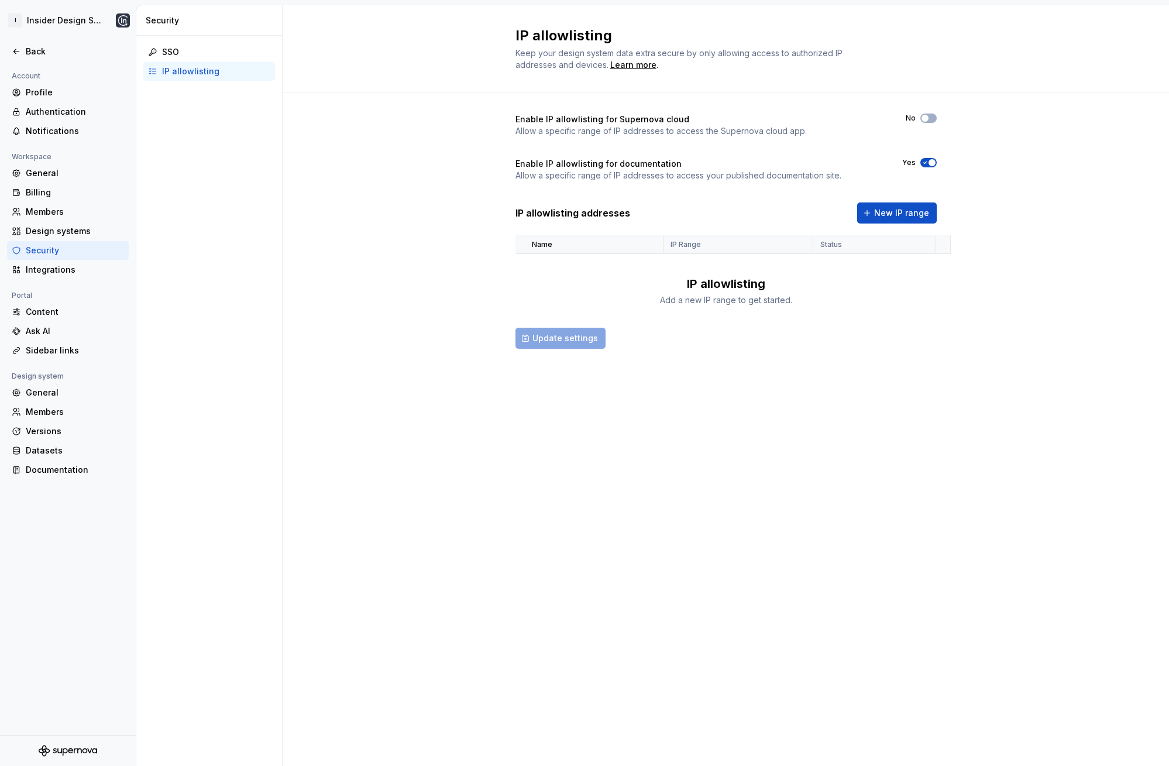
click at [766, 409] on div "IP allowlisting Keep your design system data extra secure by only allowing acce…" at bounding box center [726, 385] width 887 height 761
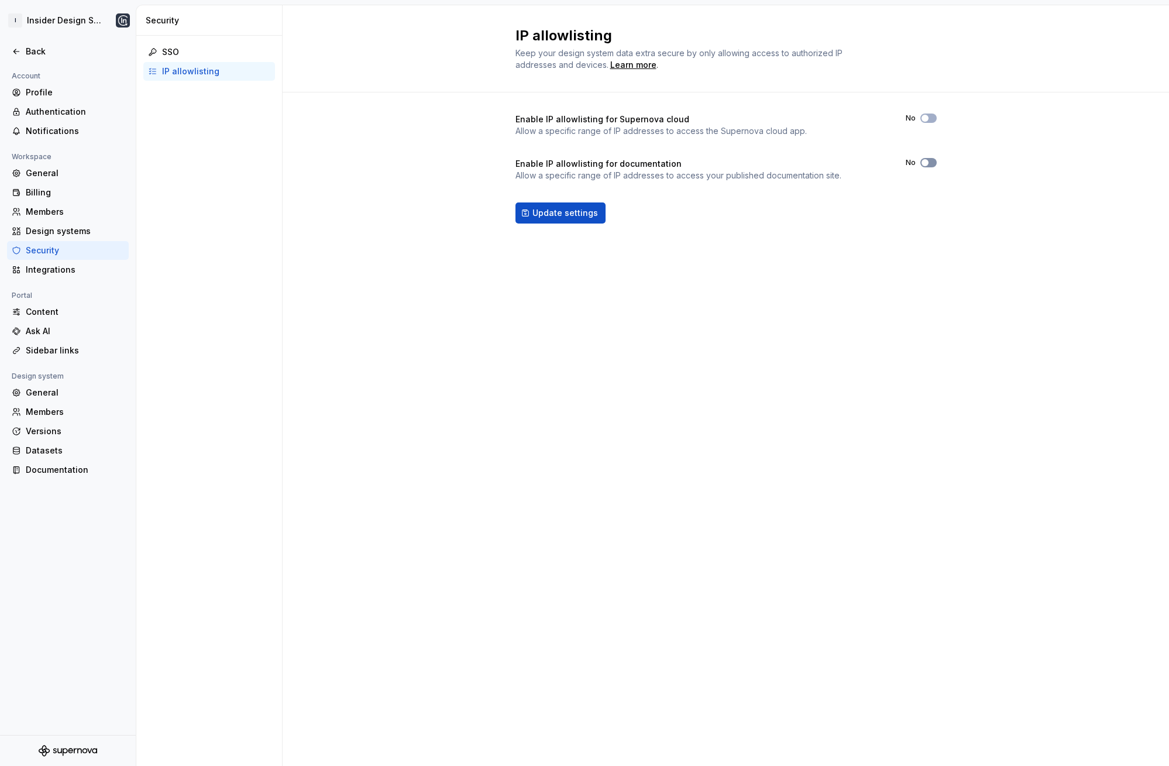
click at [934, 163] on button "No" at bounding box center [929, 162] width 16 height 9
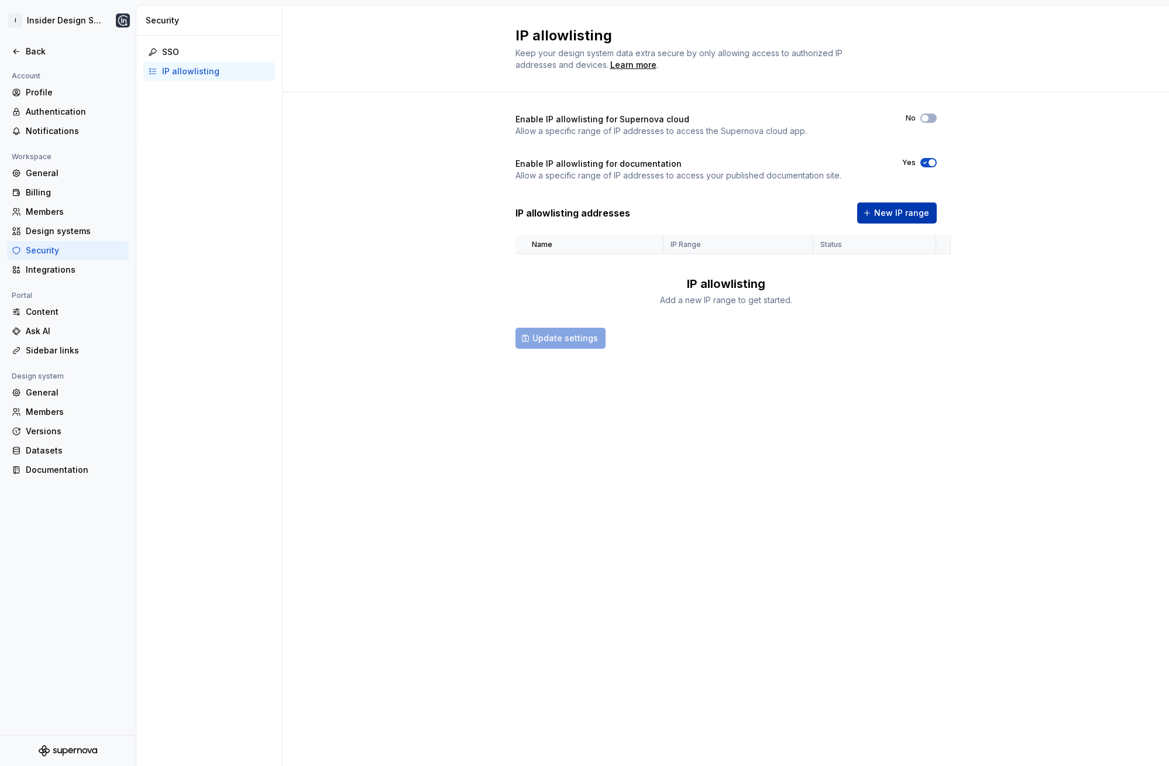
click at [895, 221] on button "New IP range" at bounding box center [897, 212] width 80 height 21
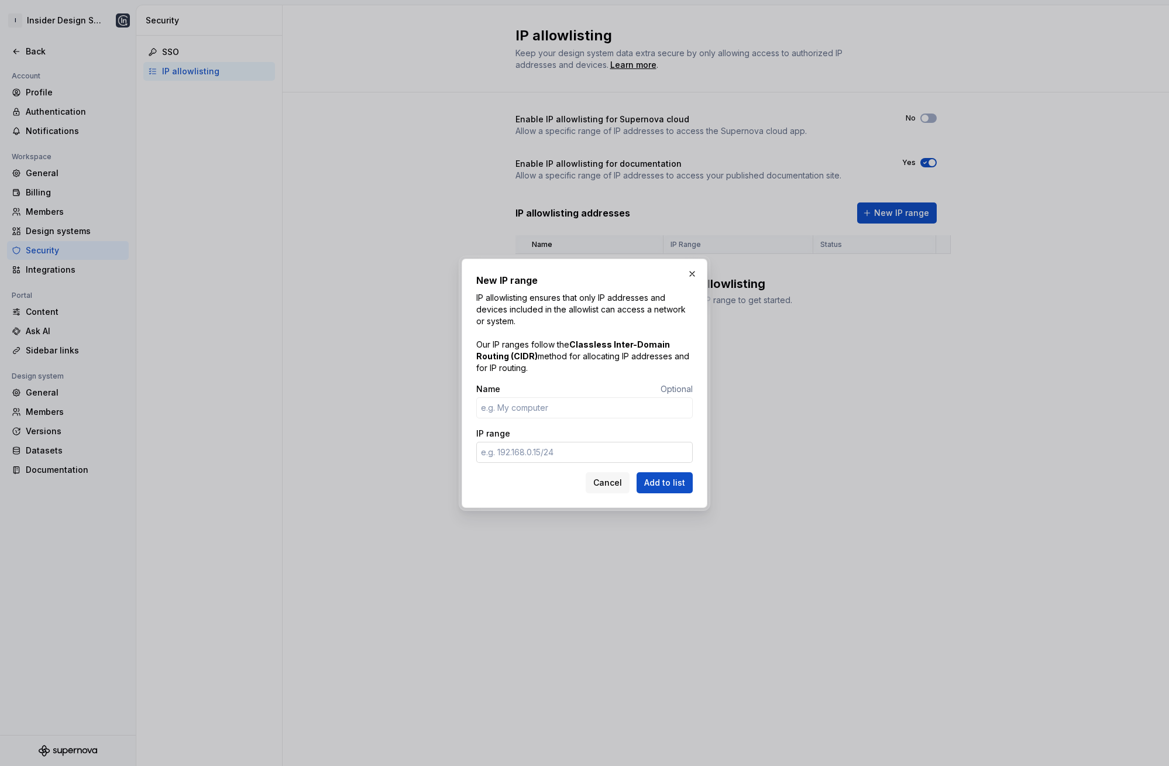
click at [552, 454] on input "IP range" at bounding box center [584, 452] width 217 height 21
click at [596, 431] on div "IP range" at bounding box center [584, 434] width 217 height 12
click at [554, 449] on input "IP range" at bounding box center [584, 452] width 217 height 21
paste input "8.29.228.225"
type input "8.29.228.225"
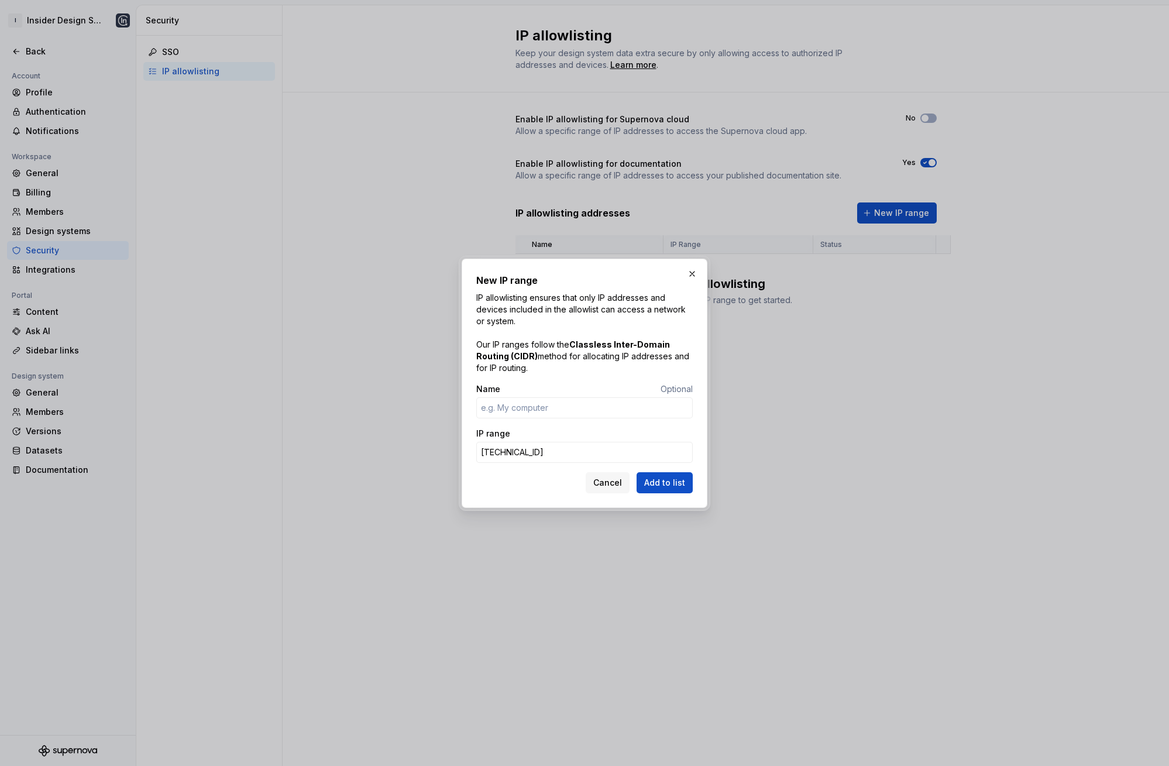
click at [575, 432] on div "IP range" at bounding box center [584, 434] width 217 height 12
click at [559, 451] on input "8.29.228.225" at bounding box center [584, 452] width 217 height 21
click at [675, 482] on span "Add to list" at bounding box center [664, 483] width 41 height 12
click at [599, 455] on input "IP range" at bounding box center [584, 452] width 217 height 21
paste input "8.29.228.225"
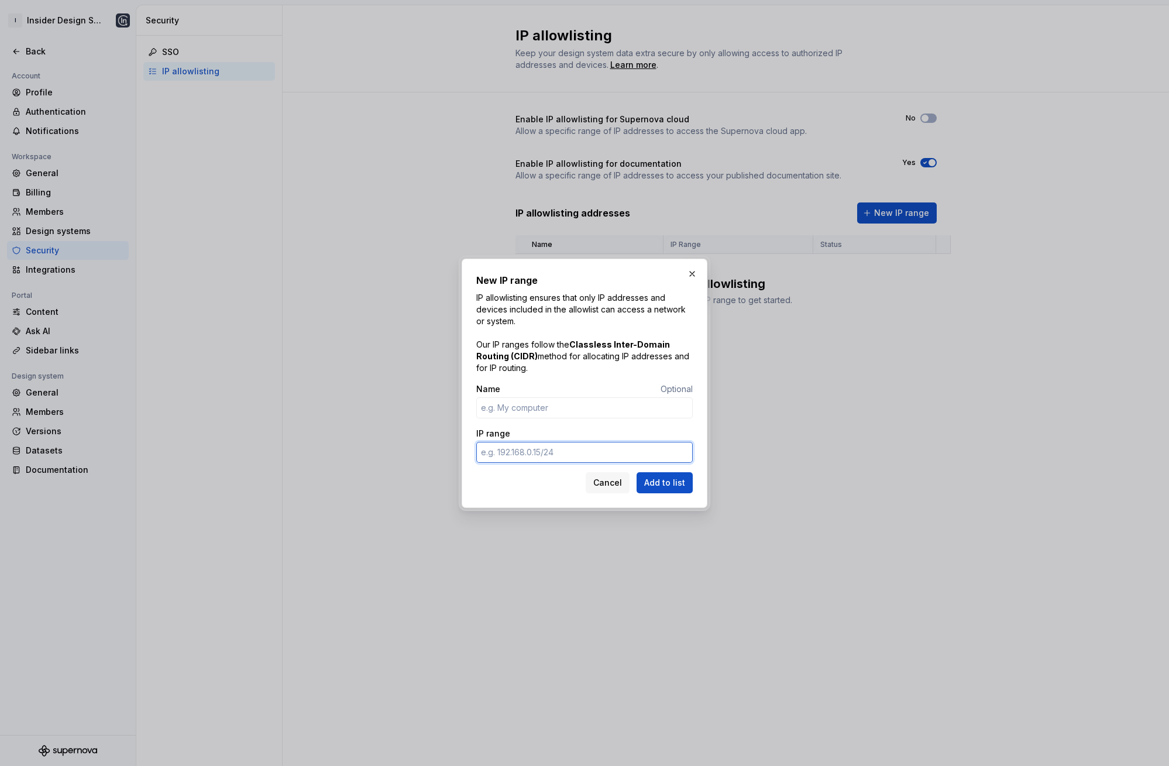
type input "8.29.228.225"
click at [547, 447] on input "IP range" at bounding box center [584, 452] width 217 height 21
paste input "8.29.228.225"
click at [559, 451] on input "8.29.228.225/" at bounding box center [584, 452] width 217 height 21
paste input "31.81"
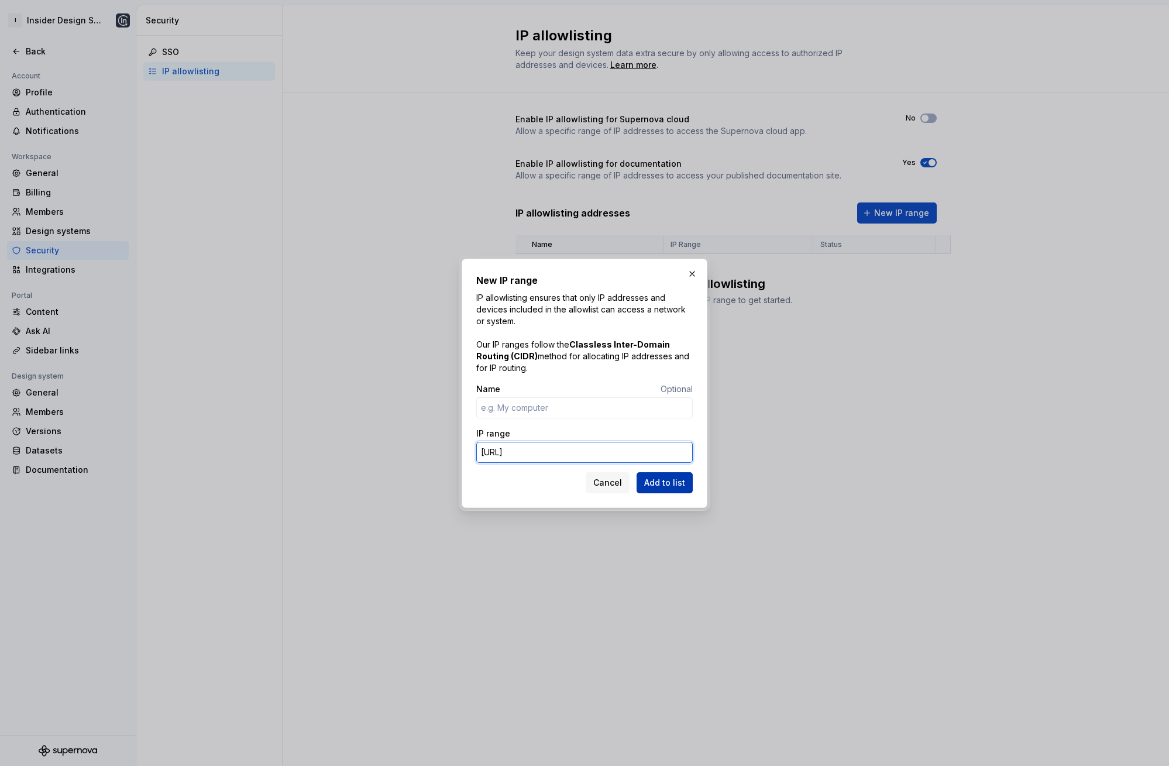
type input "8.29.231.81/90"
click at [684, 479] on span "Add to list" at bounding box center [664, 483] width 41 height 12
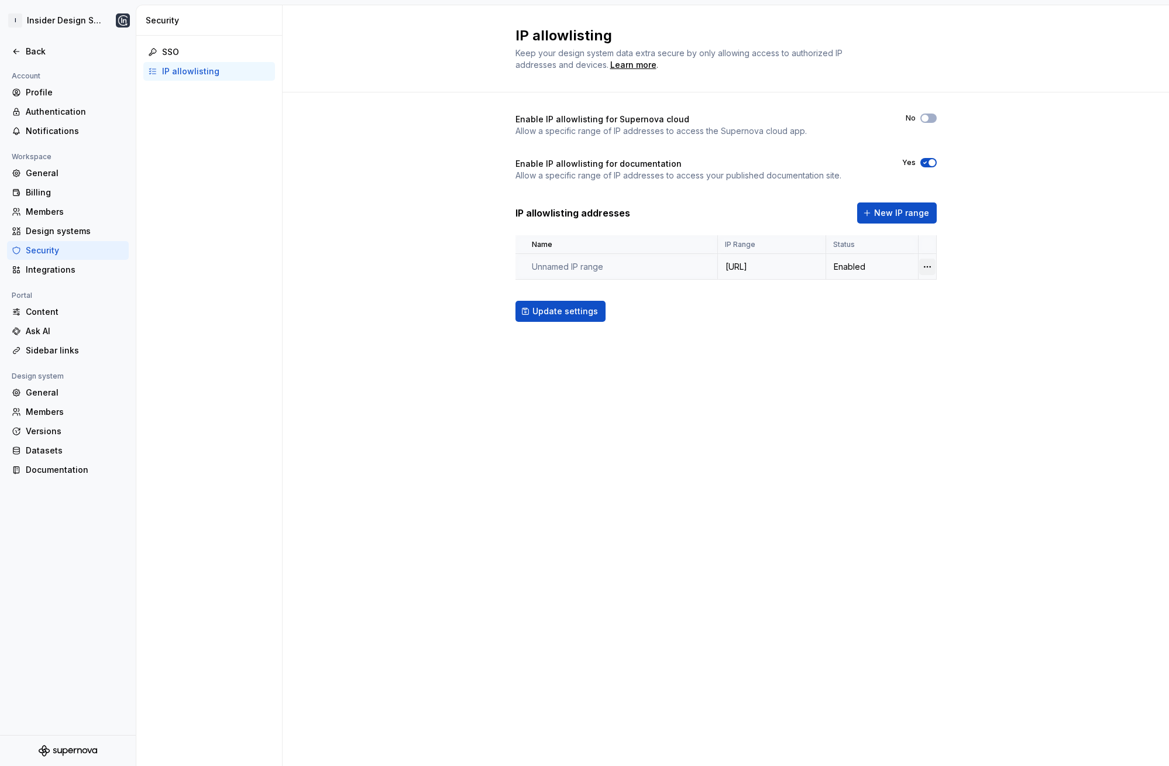
click at [925, 267] on html "I Insider Design System Back Account Profile Authentication Notifications Works…" at bounding box center [584, 383] width 1169 height 766
click at [954, 328] on div "Delete IP range" at bounding box center [979, 333] width 76 height 12
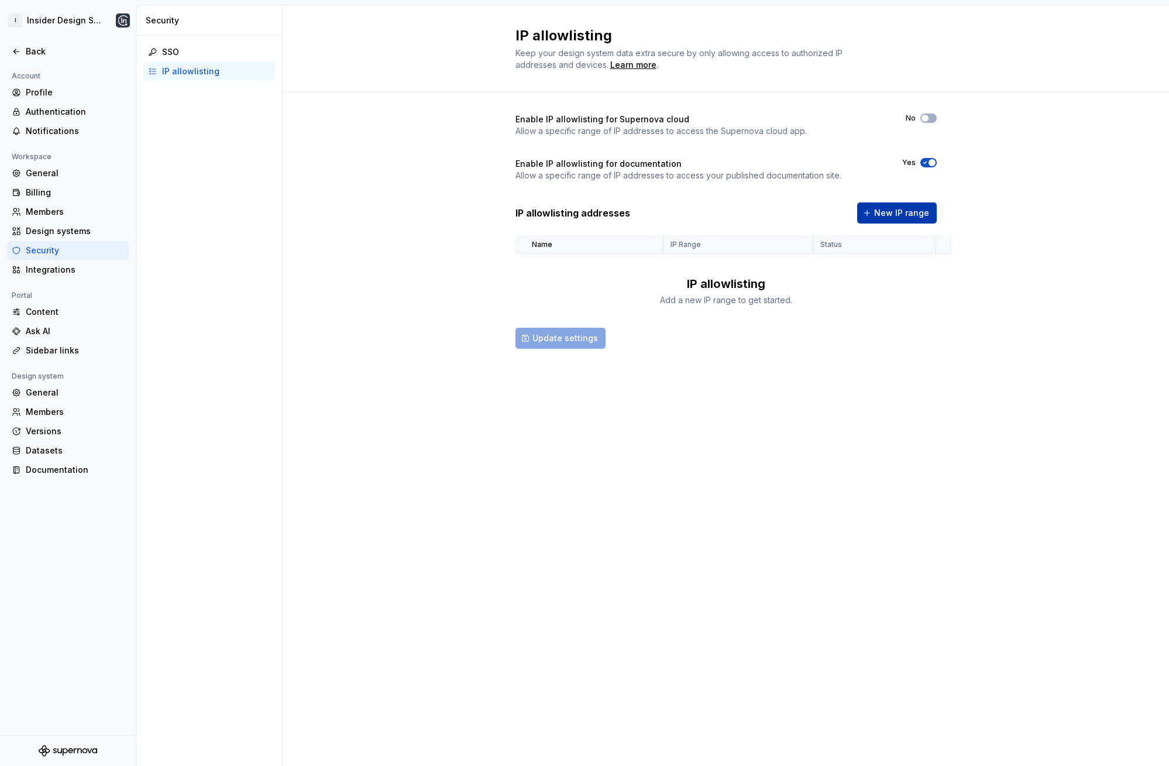
click at [889, 219] on button "New IP range" at bounding box center [897, 212] width 80 height 21
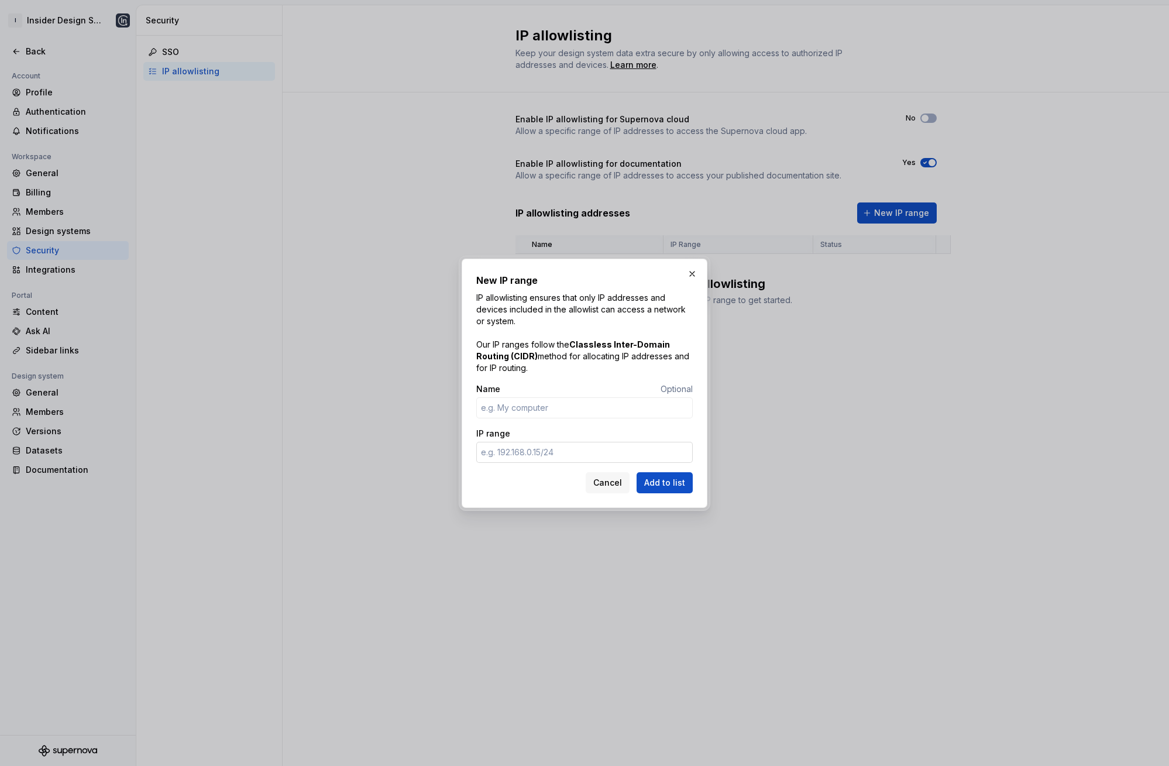
click at [569, 454] on input "IP range" at bounding box center [584, 452] width 217 height 21
paste input "8.29.228.225/32"
type input "8.29.228.225/32"
click at [666, 480] on span "Add to list" at bounding box center [664, 483] width 41 height 12
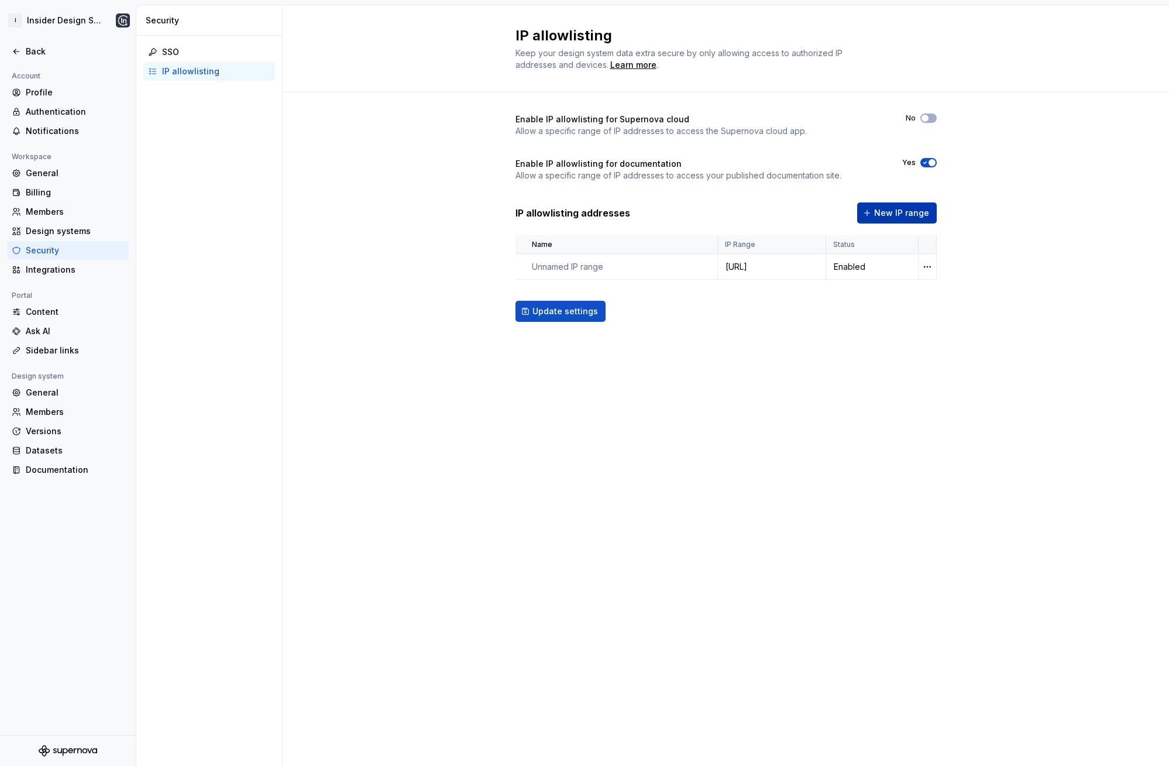
click at [876, 216] on button "New IP range" at bounding box center [897, 212] width 80 height 21
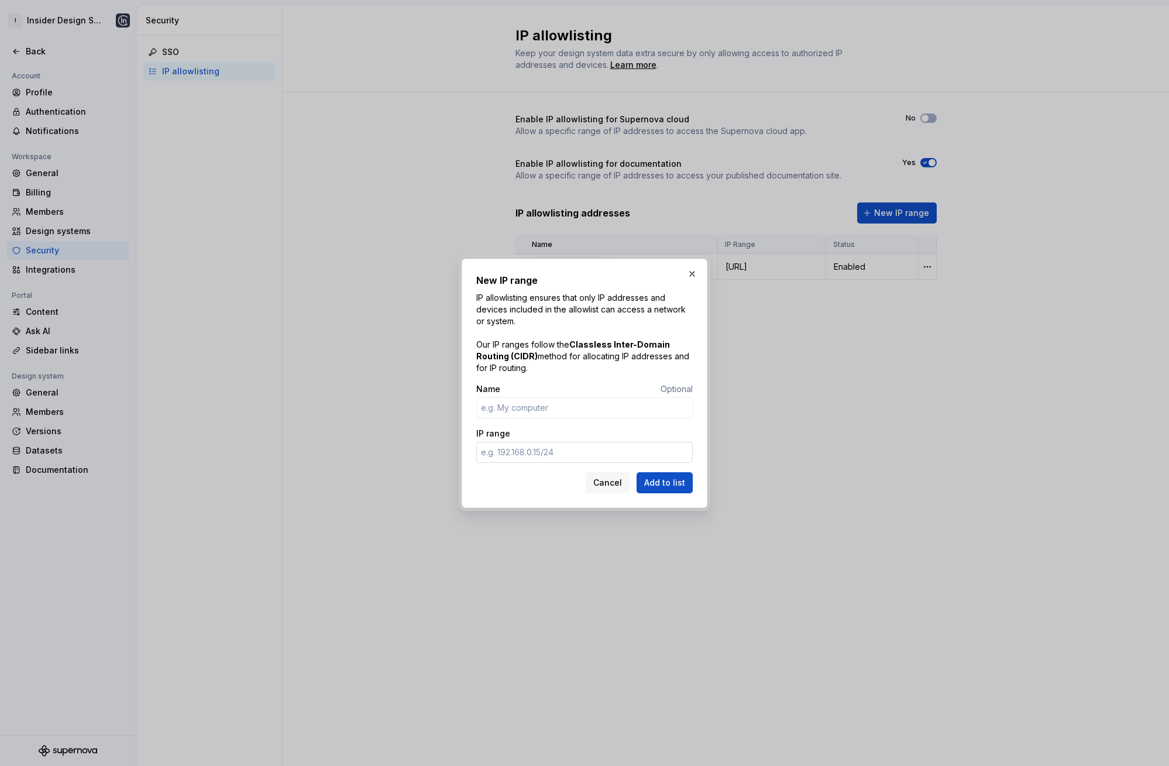
click at [572, 447] on input "IP range" at bounding box center [584, 452] width 217 height 21
paste input "8.29.231.81/32"
type input "8.29.231.81/32"
click at [674, 480] on span "Add to list" at bounding box center [664, 483] width 41 height 12
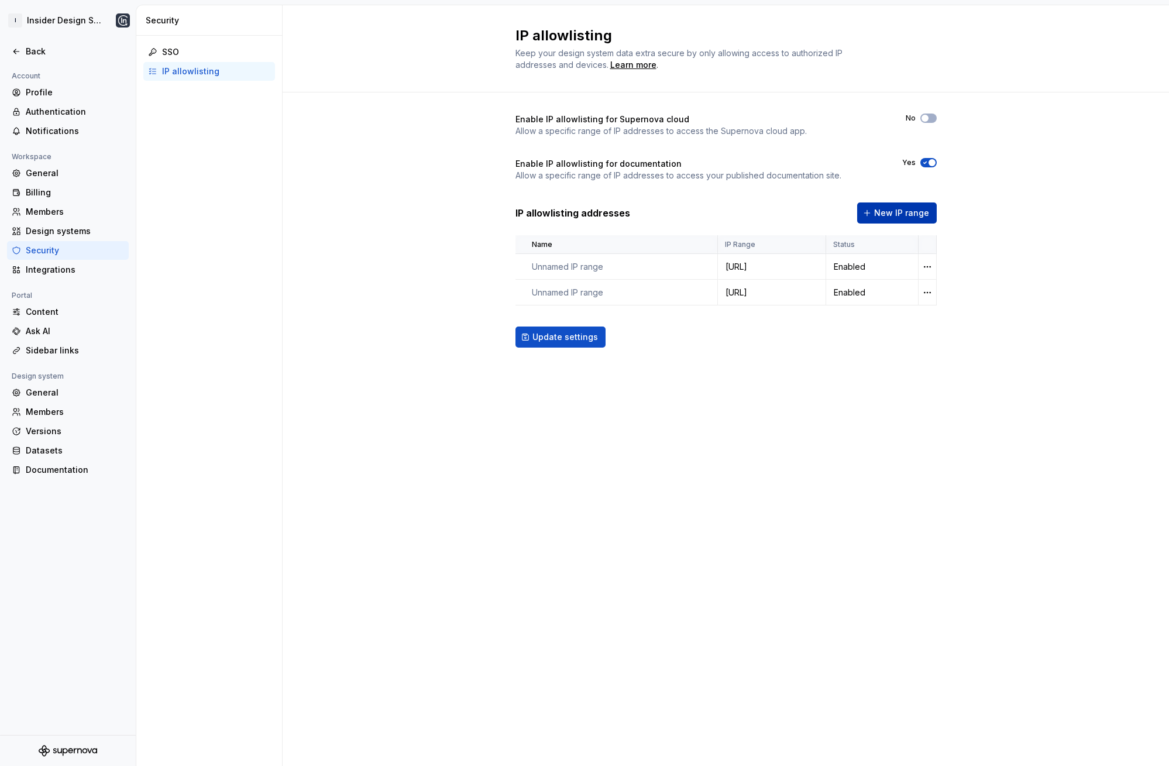
click at [890, 215] on span "New IP range" at bounding box center [901, 213] width 55 height 12
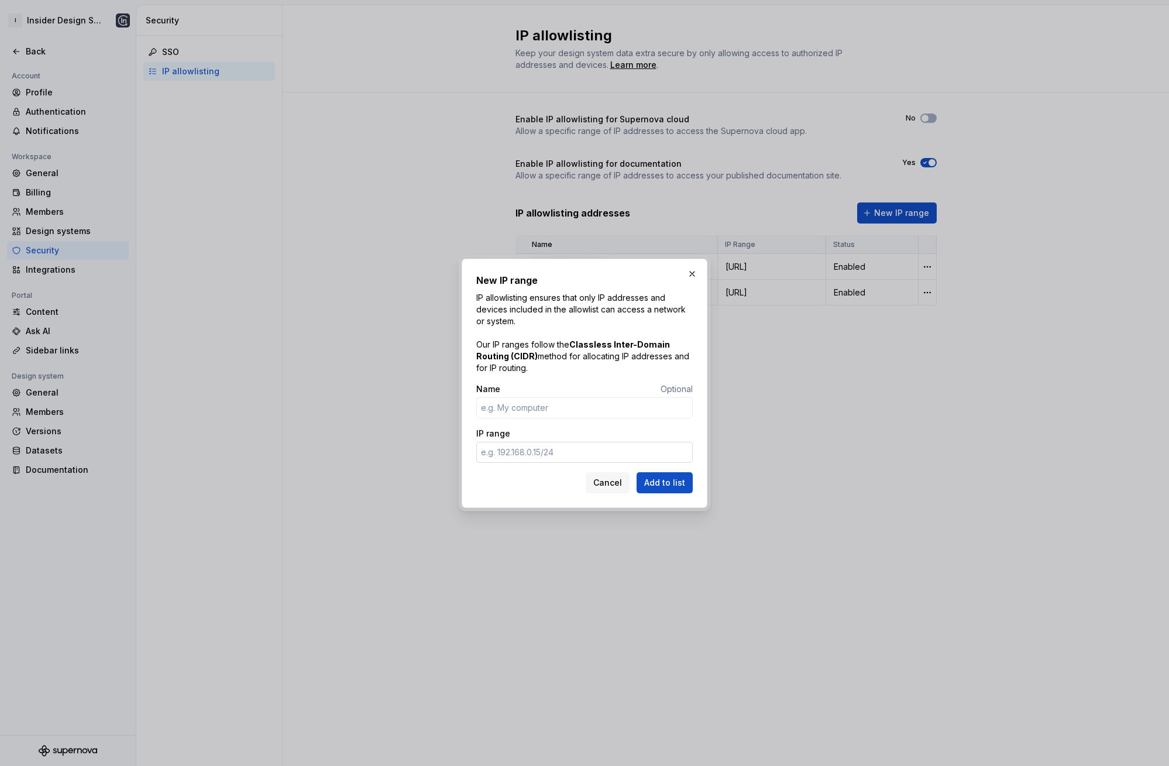
click at [579, 449] on input "IP range" at bounding box center [584, 452] width 217 height 21
paste input "104.30.132.1/32"
type input "104.30.132.1/32"
click at [691, 483] on button "Add to list" at bounding box center [665, 482] width 56 height 21
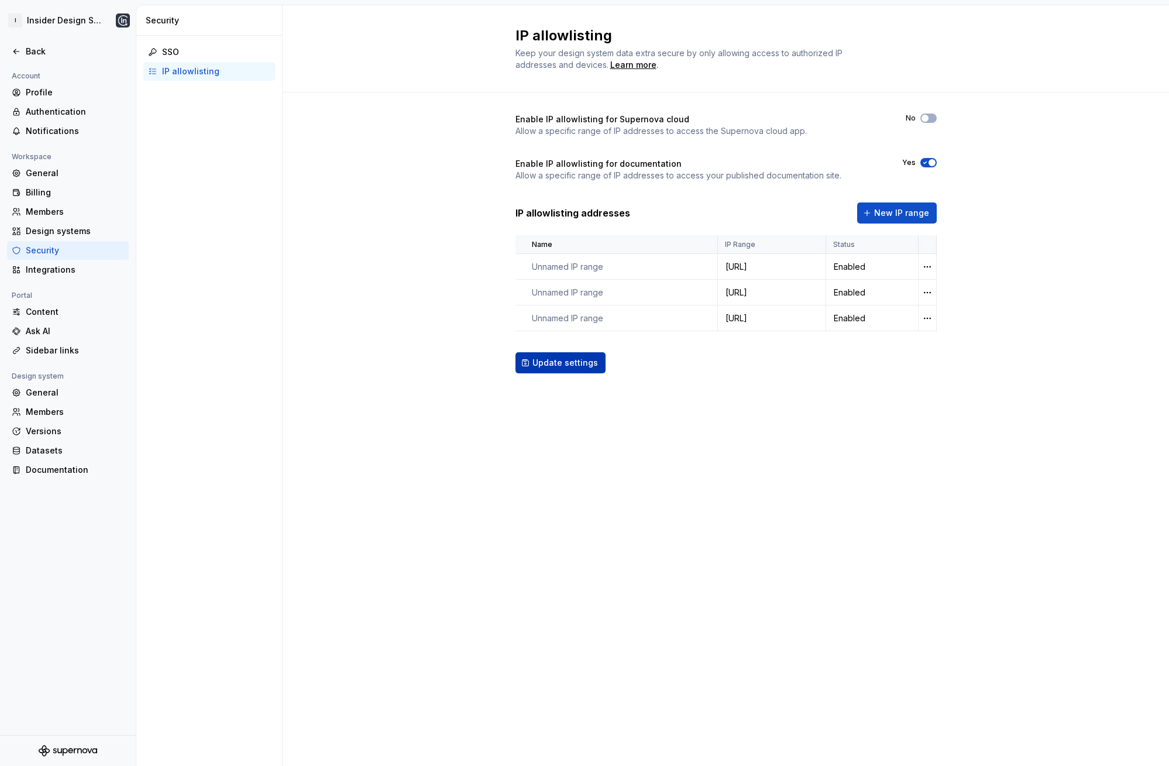
click at [560, 368] on span "Update settings" at bounding box center [566, 363] width 66 height 12
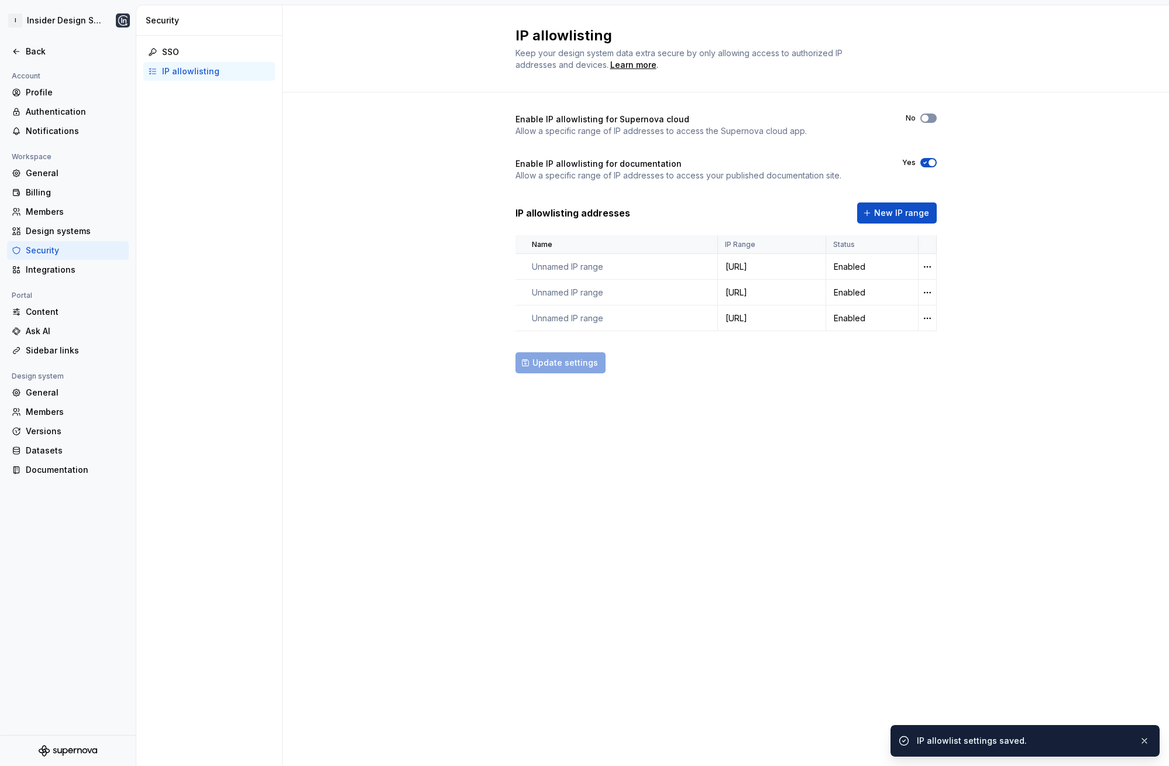
click at [926, 118] on span "button" at bounding box center [925, 118] width 7 height 7
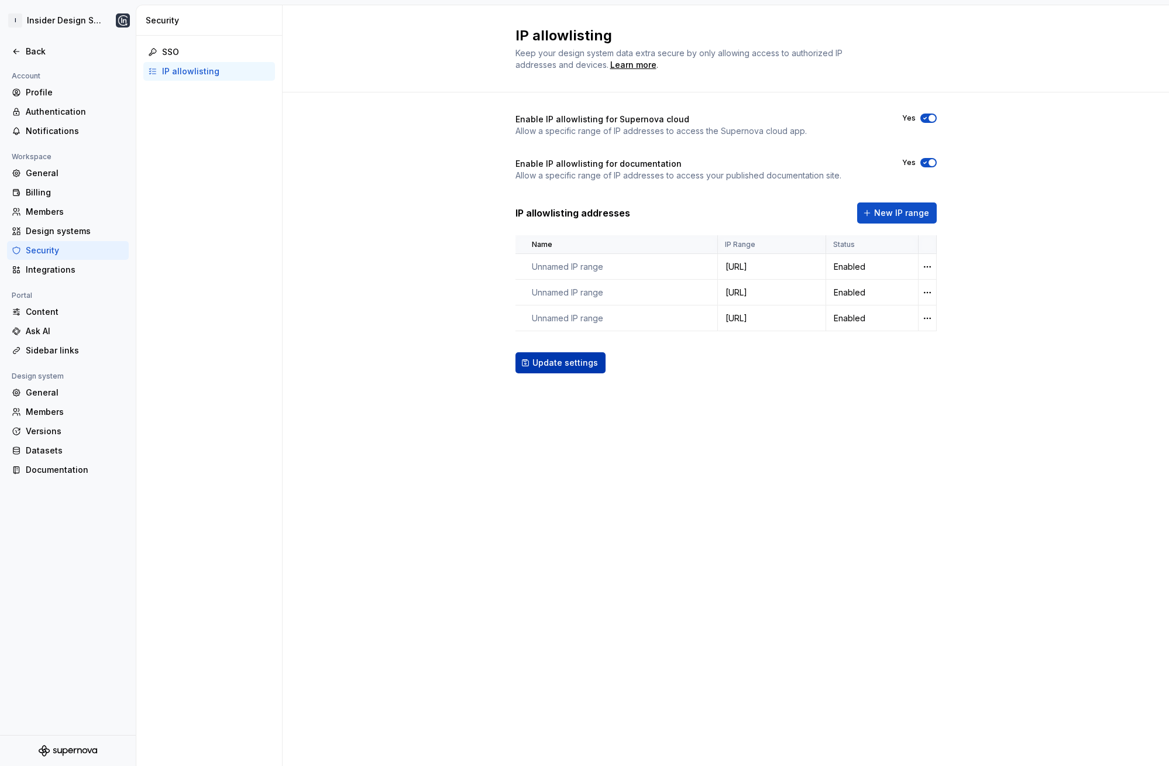
click at [560, 365] on span "Update settings" at bounding box center [566, 363] width 66 height 12
click at [576, 263] on p "Unnamed IP range" at bounding box center [567, 267] width 71 height 12
click at [586, 430] on div "IP allowlisting Keep your design system data extra secure by only allowing acce…" at bounding box center [726, 385] width 887 height 761
drag, startPoint x: 561, startPoint y: 481, endPoint x: 489, endPoint y: 486, distance: 72.1
click at [559, 482] on div "IP allowlisting Keep your design system data extra secure by only allowing acce…" at bounding box center [726, 385] width 887 height 761
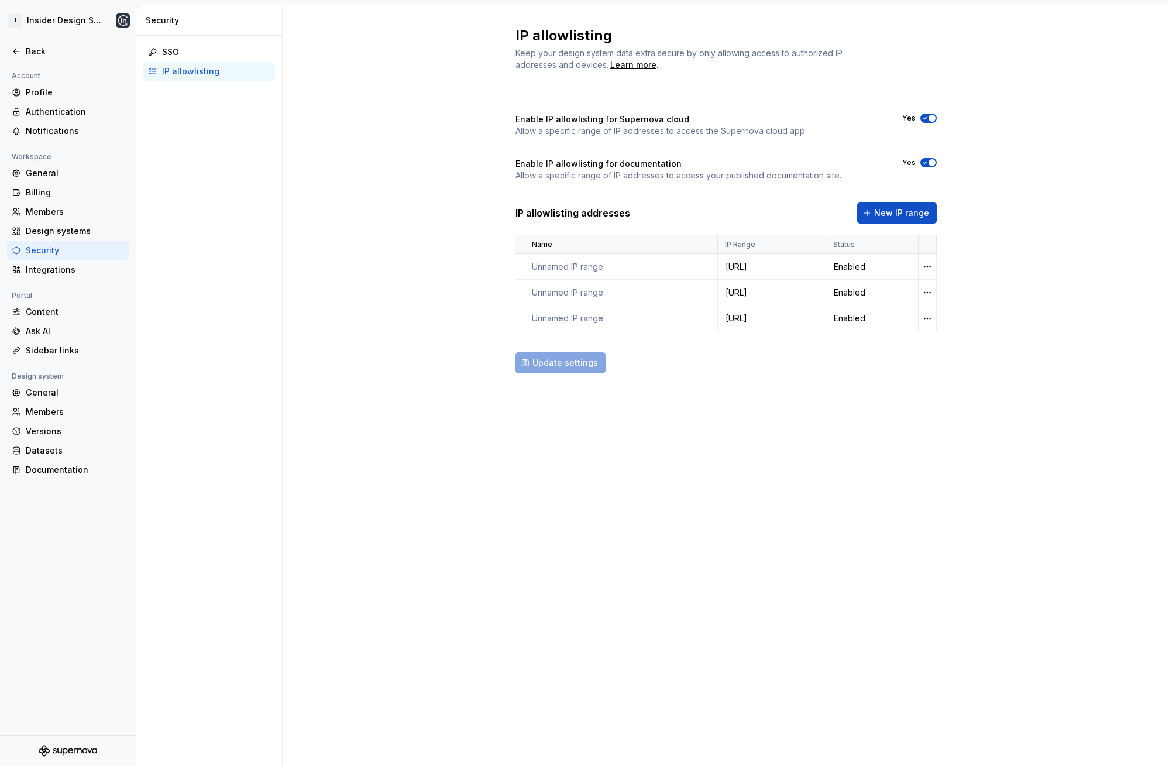
drag, startPoint x: 1056, startPoint y: 416, endPoint x: 1009, endPoint y: 377, distance: 61.1
click at [940, 410] on div "Enable IP allowlisting for Supernova cloud Allow a specific range of IP address…" at bounding box center [726, 254] width 887 height 325
drag, startPoint x: 916, startPoint y: 424, endPoint x: 895, endPoint y: 425, distance: 20.5
click at [912, 424] on div "IP allowlisting Keep your design system data extra secure by only allowing acce…" at bounding box center [726, 385] width 887 height 761
click at [34, 50] on div "Back" at bounding box center [75, 52] width 98 height 12
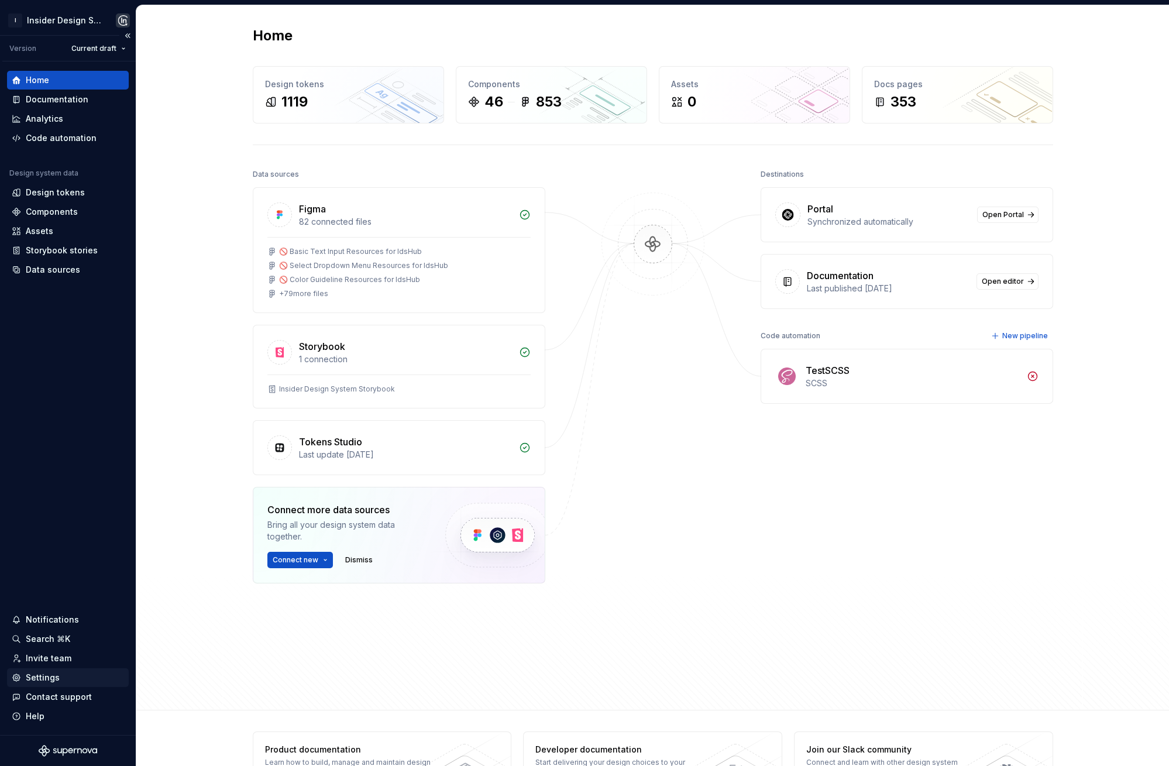
click at [57, 684] on div "Settings" at bounding box center [68, 677] width 122 height 19
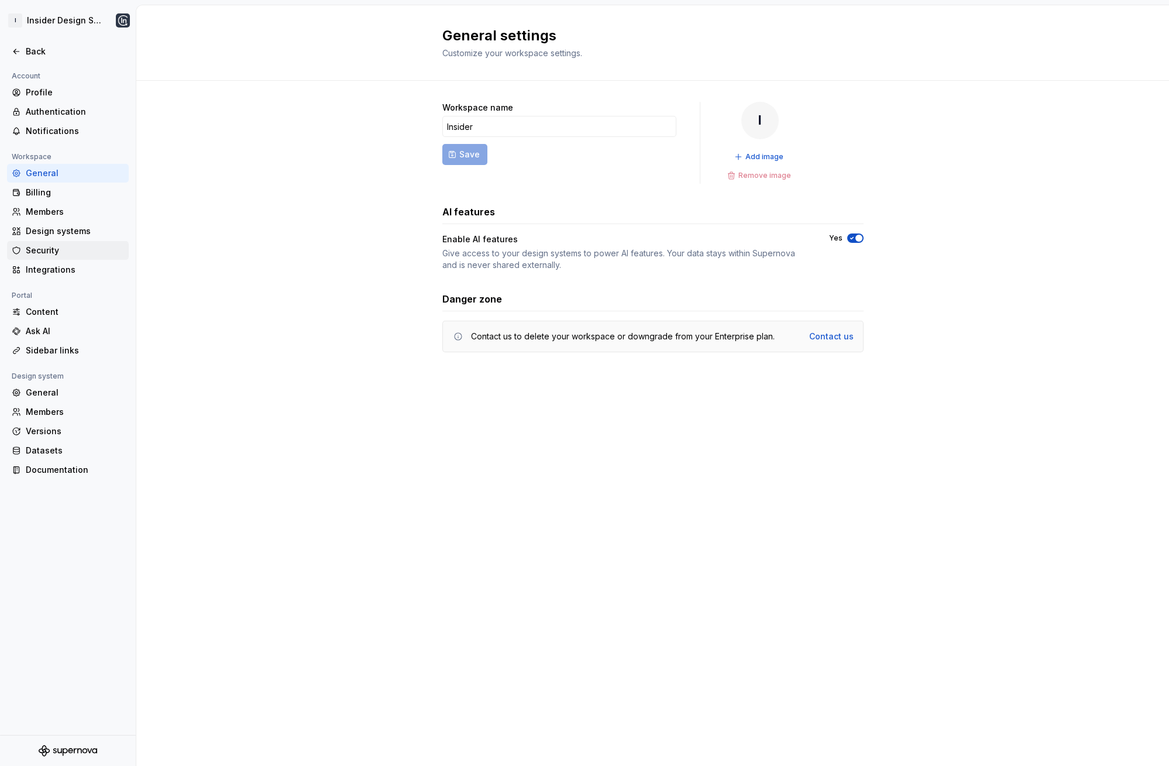
click at [53, 253] on div "Security" at bounding box center [75, 251] width 98 height 12
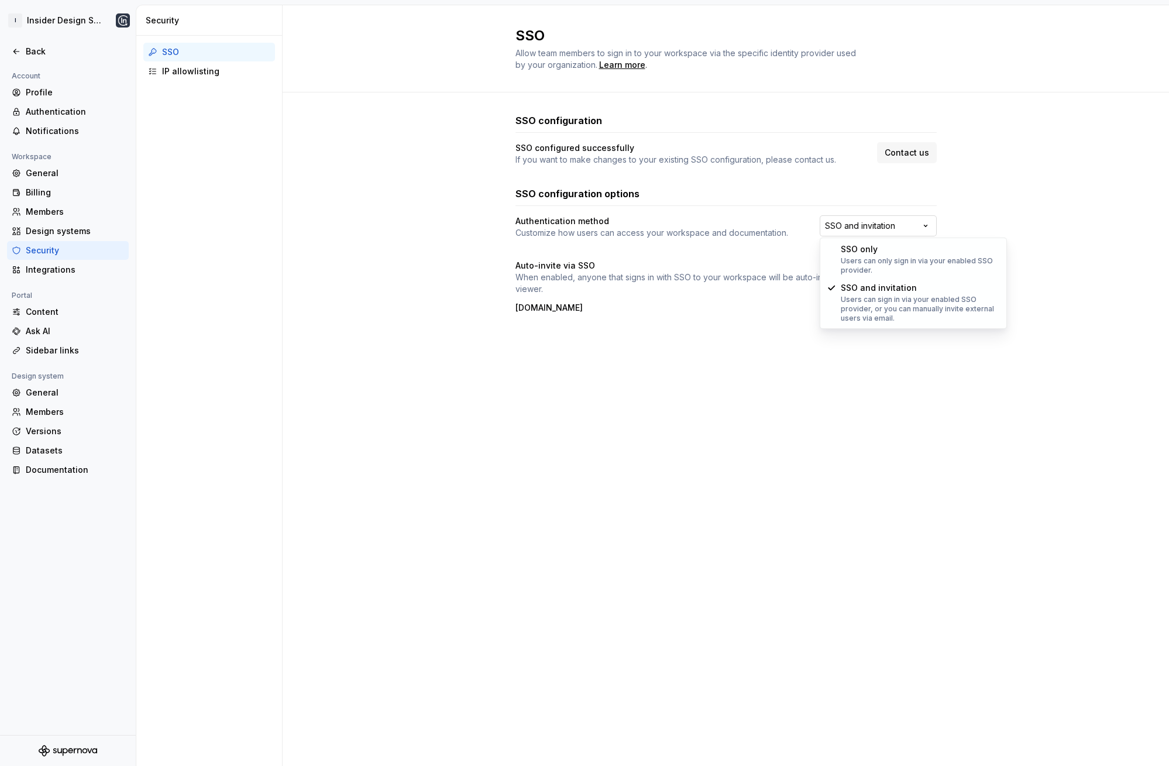
click at [884, 227] on html "I Insider Design System Back Account Profile Authentication Notifications Works…" at bounding box center [584, 383] width 1169 height 766
click at [235, 68] on div "IP allowlisting" at bounding box center [216, 72] width 108 height 12
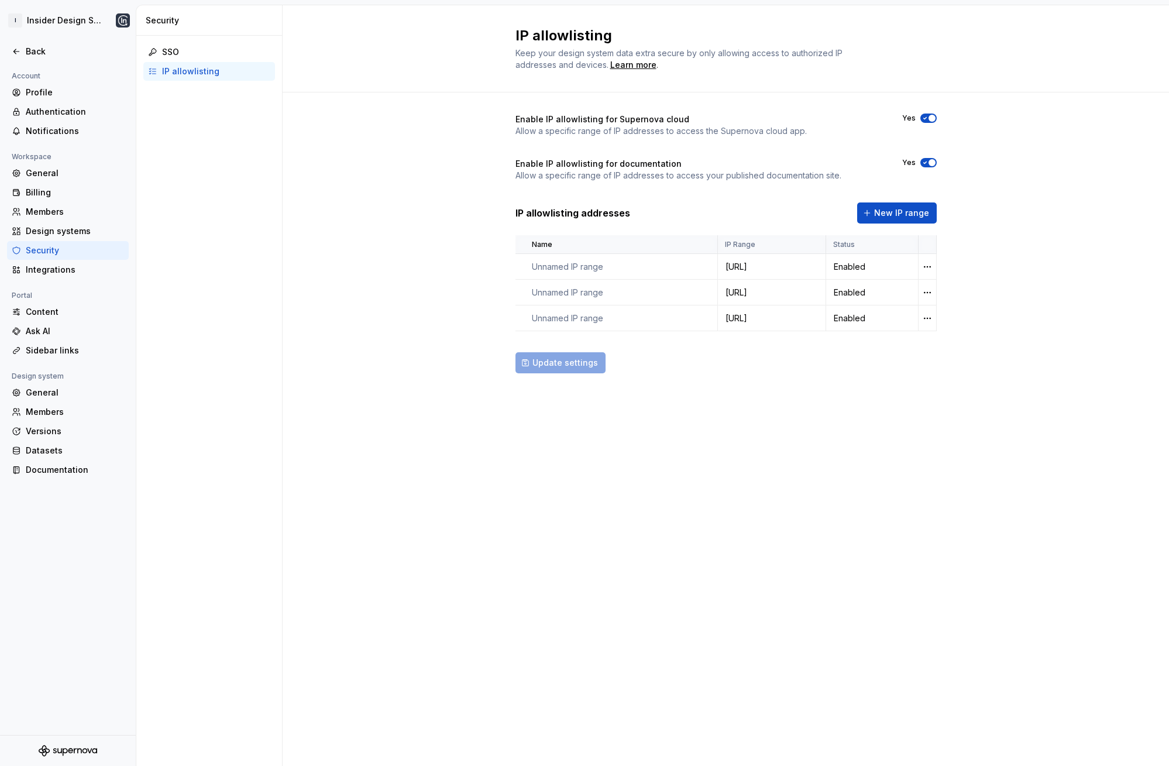
drag, startPoint x: 742, startPoint y: 430, endPoint x: 594, endPoint y: 441, distance: 148.4
click at [597, 440] on div "IP allowlisting Keep your design system data extra secure by only allowing acce…" at bounding box center [726, 385] width 887 height 761
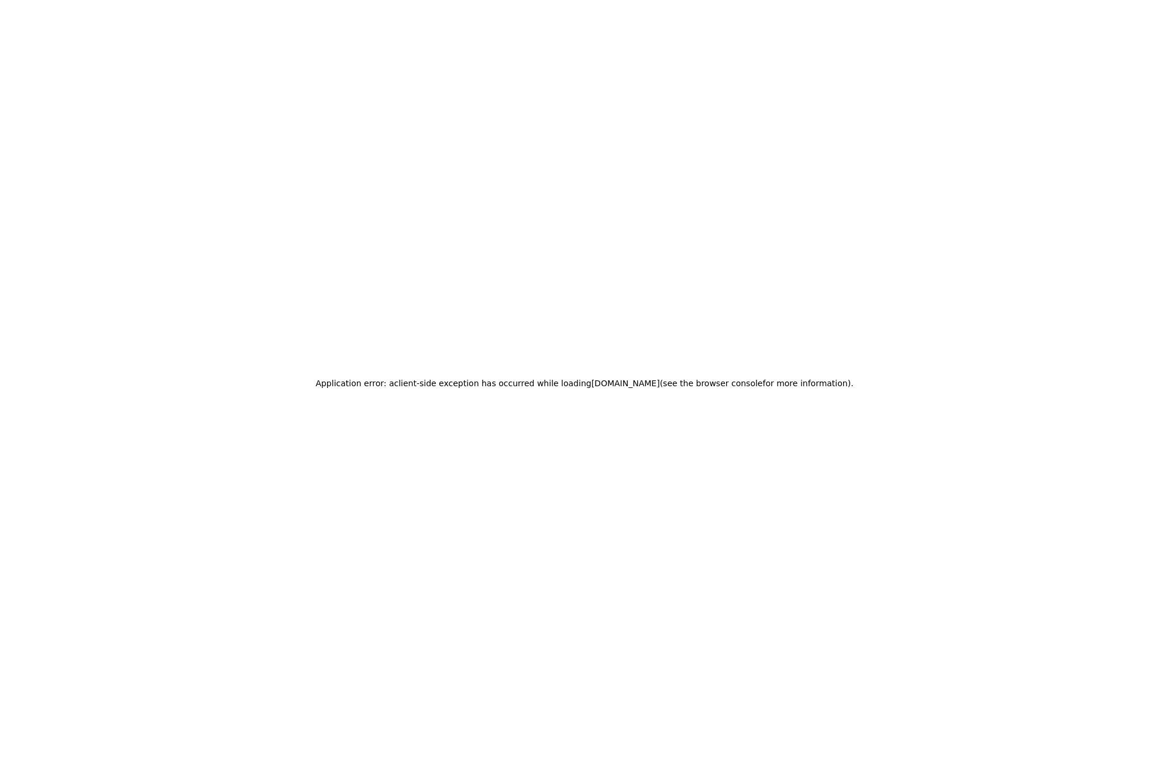
click at [482, 380] on h2 "Application error: a client -side exception has occurred while loading app.supe…" at bounding box center [584, 383] width 538 height 16
click at [511, 283] on div "Application error: a client -side exception has occurred while loading app.supe…" at bounding box center [584, 383] width 1169 height 766
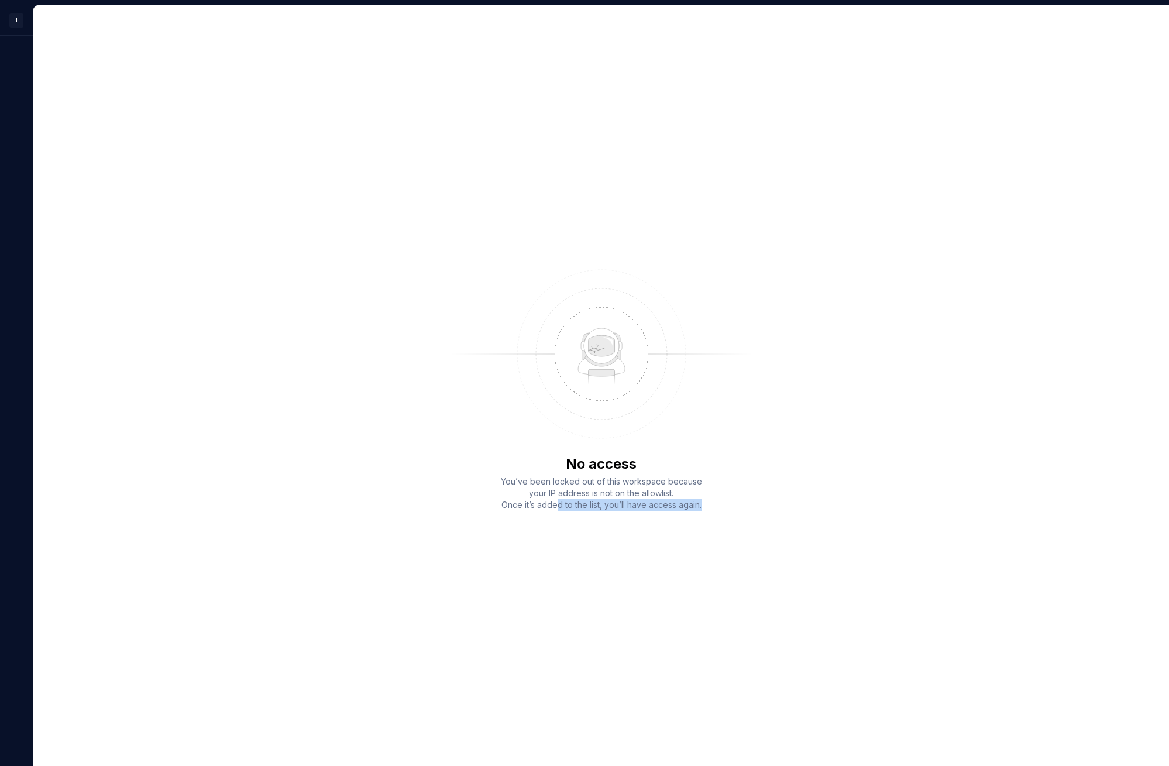
drag, startPoint x: 657, startPoint y: 508, endPoint x: 710, endPoint y: 509, distance: 53.3
click at [710, 509] on div "No access You’ve been locked out of this workspace because your IP address is n…" at bounding box center [601, 385] width 1136 height 761
click at [769, 515] on div "No access You’ve been locked out of this workspace because your IP address is n…" at bounding box center [601, 385] width 1136 height 761
click at [991, 171] on div "No access You’ve been locked out of this workspace because your IP address is n…" at bounding box center [601, 385] width 1136 height 761
click at [637, 243] on div "No access You’ve been locked out of this workspace because your IP address is n…" at bounding box center [601, 385] width 1136 height 761
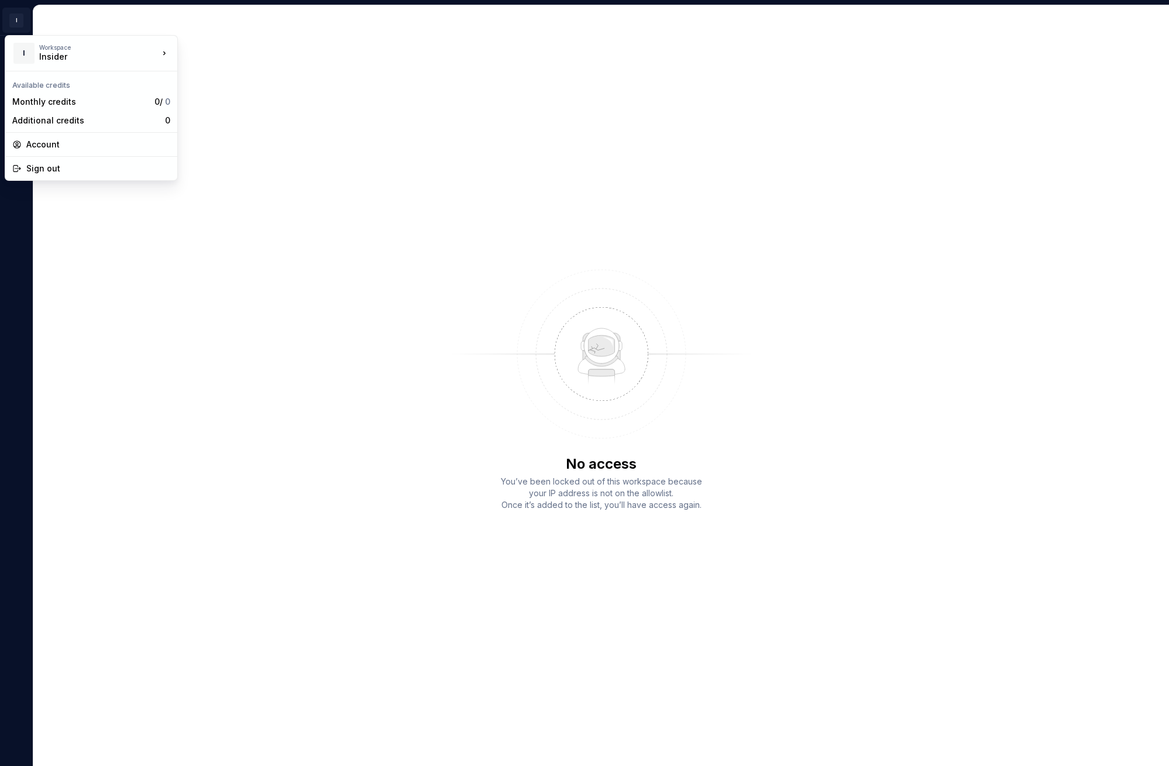
click at [18, 20] on html "I No access You’ve been locked out of this workspace because your IP address is…" at bounding box center [584, 383] width 1169 height 766
click at [445, 138] on html "I No access You’ve been locked out of this workspace because your IP address is…" at bounding box center [584, 383] width 1169 height 766
click at [10, 14] on html "I No access You’ve been locked out of this workspace because your IP address is…" at bounding box center [584, 383] width 1169 height 766
click at [125, 54] on div "Insider" at bounding box center [88, 57] width 99 height 12
click at [66, 143] on div "Account" at bounding box center [98, 145] width 144 height 12
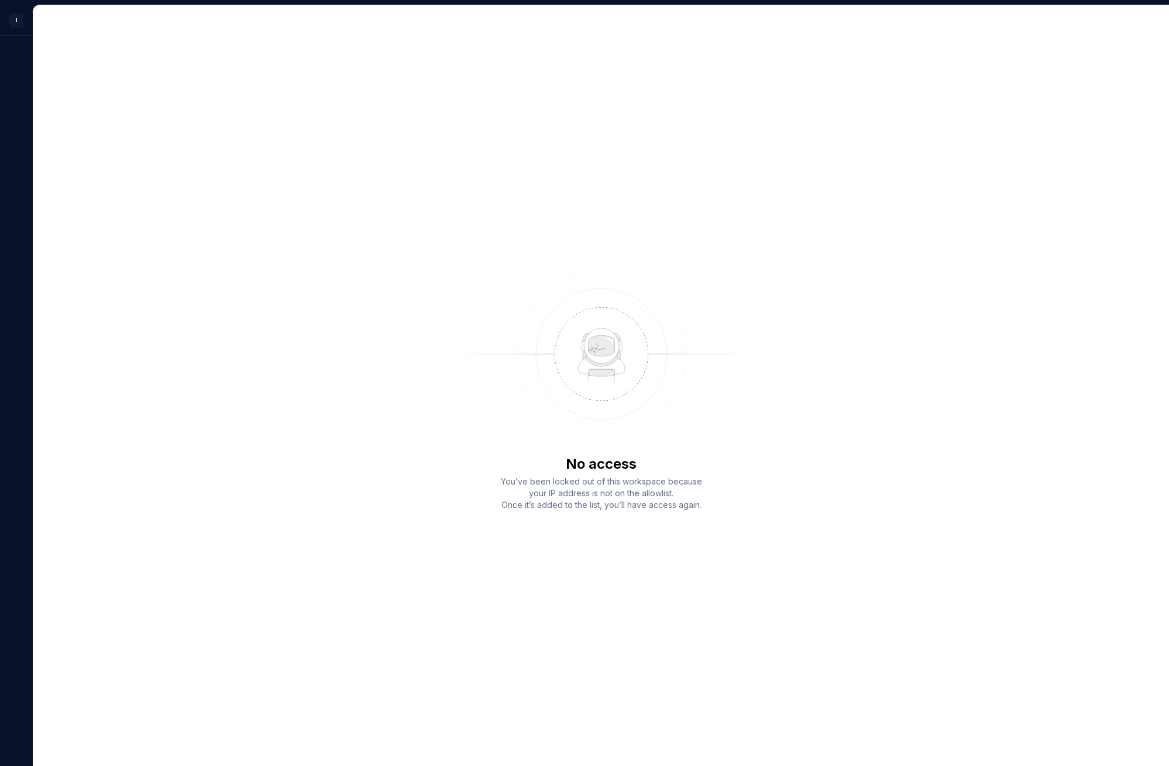
click at [345, 287] on div "No access You’ve been locked out of this workspace because your IP address is n…" at bounding box center [601, 385] width 1136 height 761
click at [15, 19] on html "I No access You’ve been locked out of this workspace because your IP address is…" at bounding box center [584, 383] width 1169 height 766
click at [95, 142] on div "Account" at bounding box center [98, 145] width 144 height 12
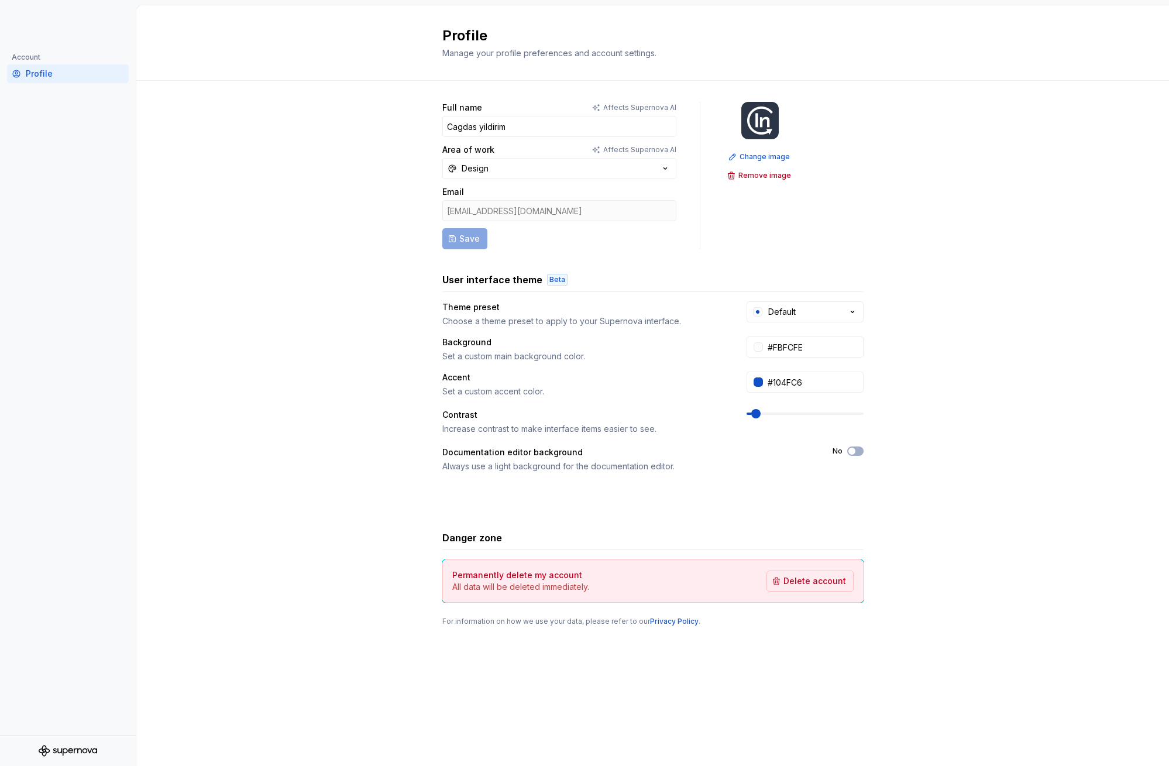
click at [315, 415] on div "Full name Affects Supernova AI Cagdas yildirim Area of work Affects Supernova A…" at bounding box center [652, 376] width 1033 height 590
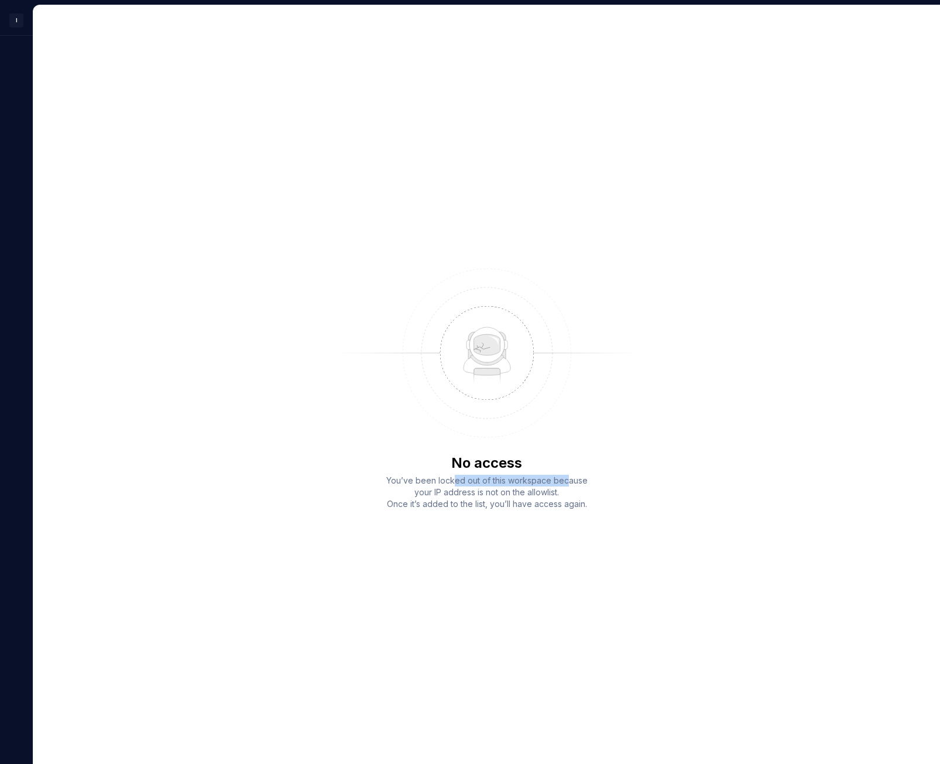
drag, startPoint x: 457, startPoint y: 477, endPoint x: 568, endPoint y: 476, distance: 111.2
click at [568, 476] on div "You’ve been locked out of this workspace because your IP address is not on the …" at bounding box center [487, 492] width 211 height 35
drag, startPoint x: 449, startPoint y: 494, endPoint x: 562, endPoint y: 490, distance: 113.0
click at [562, 490] on div "You’ve been locked out of this workspace because your IP address is not on the …" at bounding box center [487, 492] width 211 height 35
drag, startPoint x: 418, startPoint y: 505, endPoint x: 492, endPoint y: 502, distance: 73.2
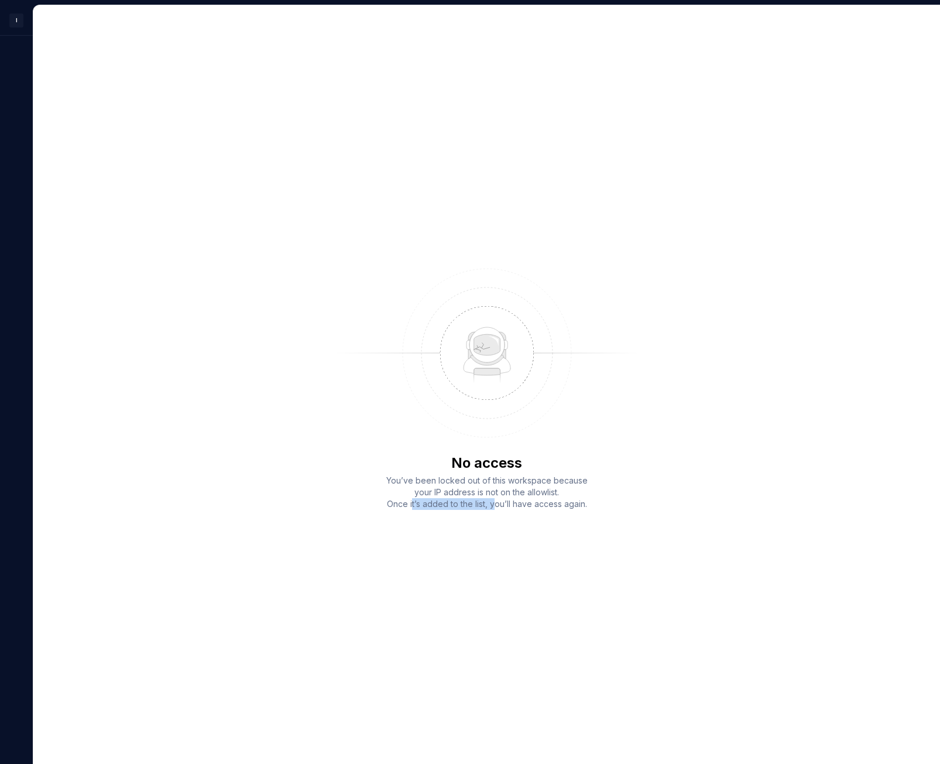
click at [492, 502] on div "You’ve been locked out of this workspace because your IP address is not on the …" at bounding box center [487, 492] width 211 height 35
click at [564, 507] on div "You’ve been locked out of this workspace because your IP address is not on the …" at bounding box center [487, 492] width 211 height 35
drag, startPoint x: 620, startPoint y: 217, endPoint x: 545, endPoint y: 201, distance: 76.6
click at [311, 164] on div "No access You’ve been locked out of this workspace because your IP address is n…" at bounding box center [486, 384] width 907 height 758
